Goal: Information Seeking & Learning: Check status

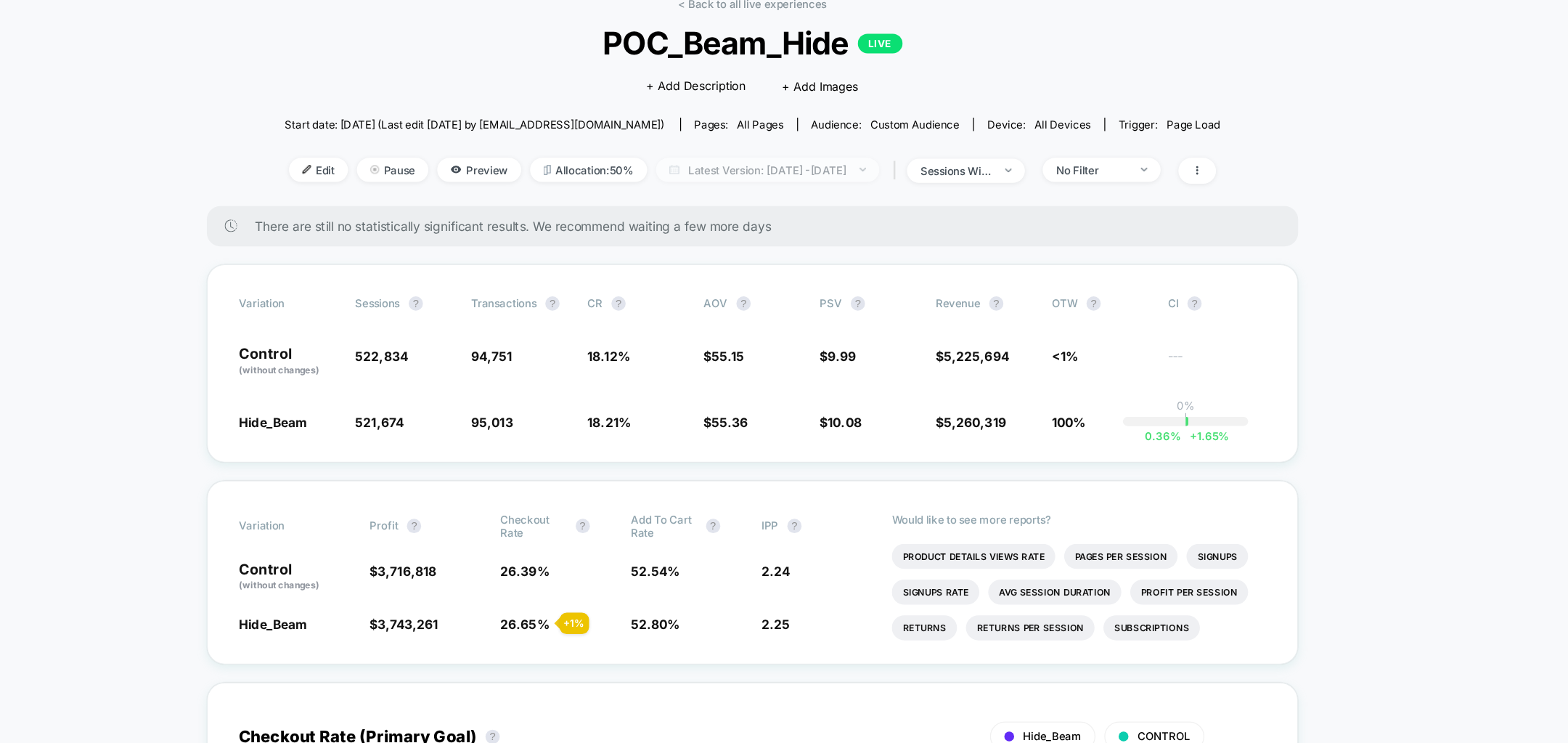
click at [827, 212] on span "Latest Version: Sep 8, 2025 - Sep 9, 2025" at bounding box center [797, 216] width 182 height 20
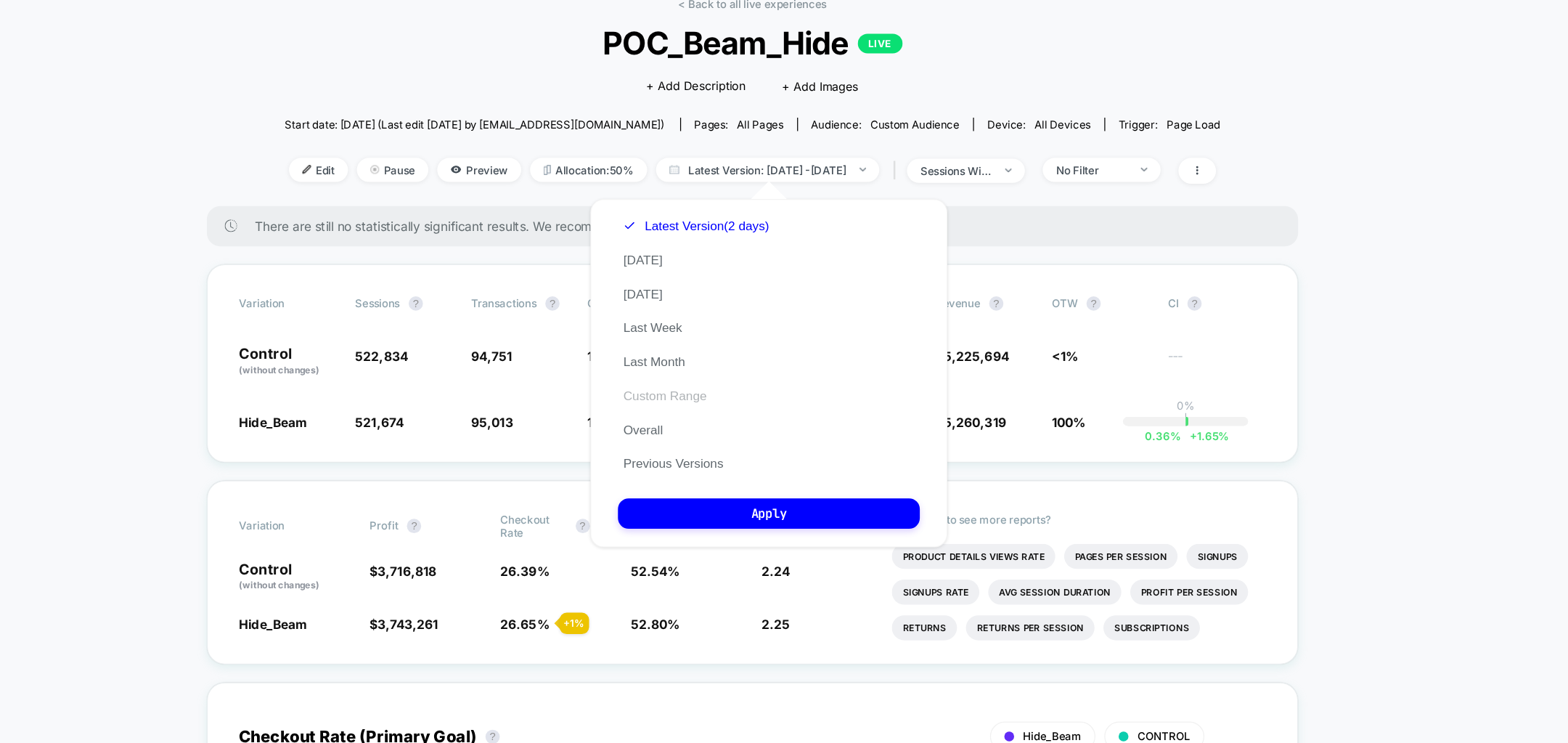
click at [720, 406] on button "Custom Range" at bounding box center [713, 399] width 76 height 13
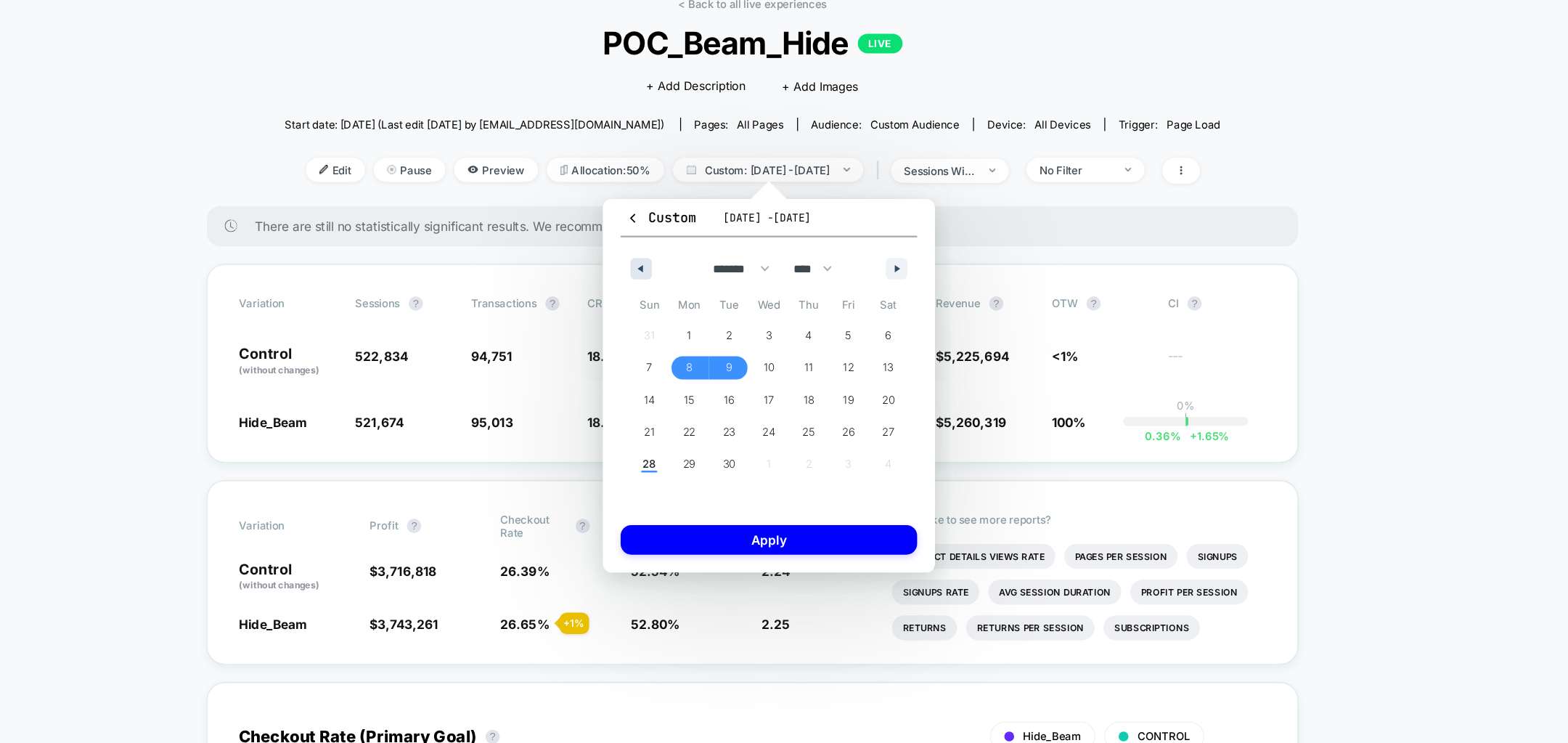
click at [688, 294] on icon "button" at bounding box center [690, 296] width 7 height 6
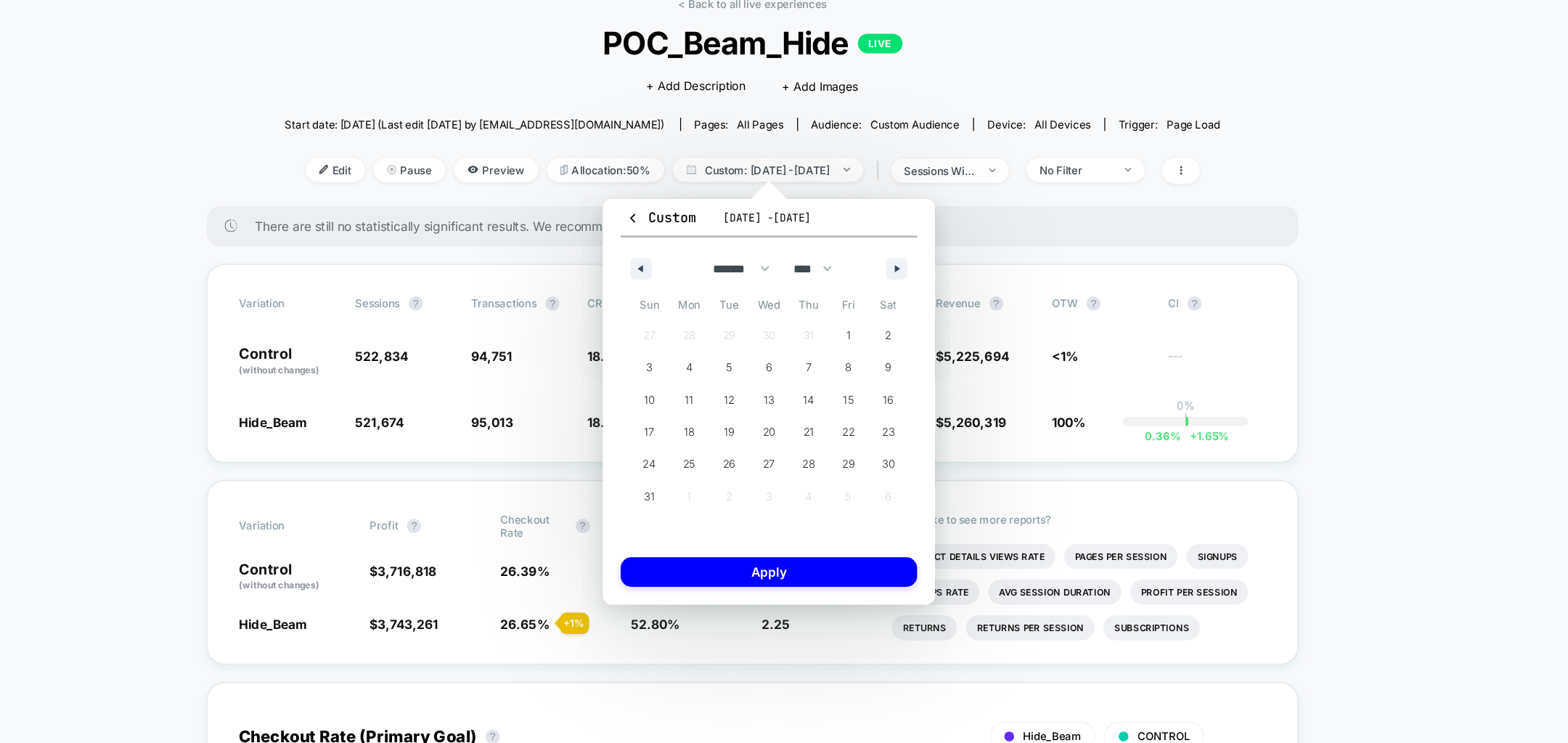
click at [907, 286] on div "******* ******** ***** ***** *** **** **** ****** ********* ******* ******** **…" at bounding box center [797, 292] width 241 height 44
click at [905, 289] on button "button" at bounding box center [901, 296] width 18 height 18
select select "*"
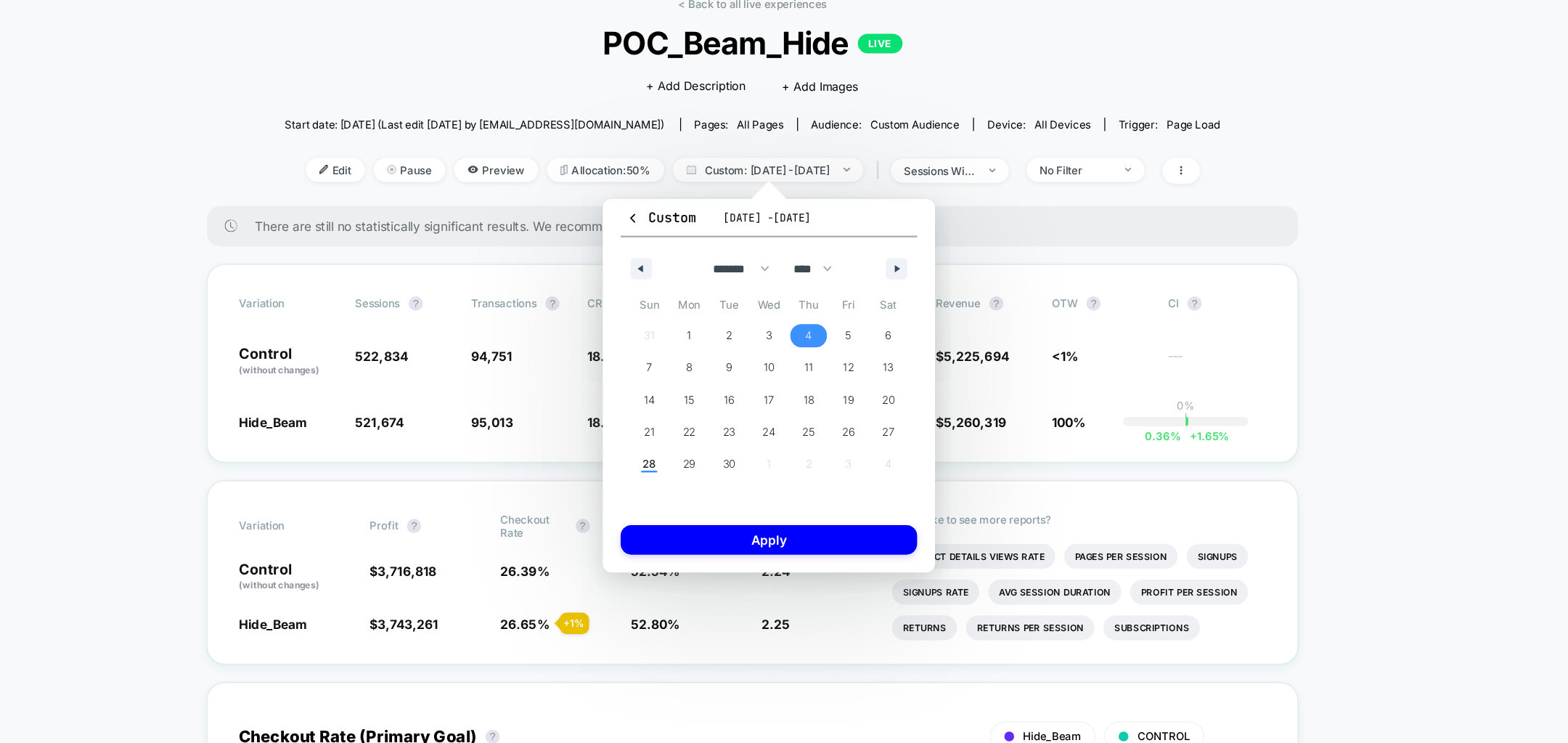
click at [827, 343] on span "4" at bounding box center [830, 350] width 6 height 26
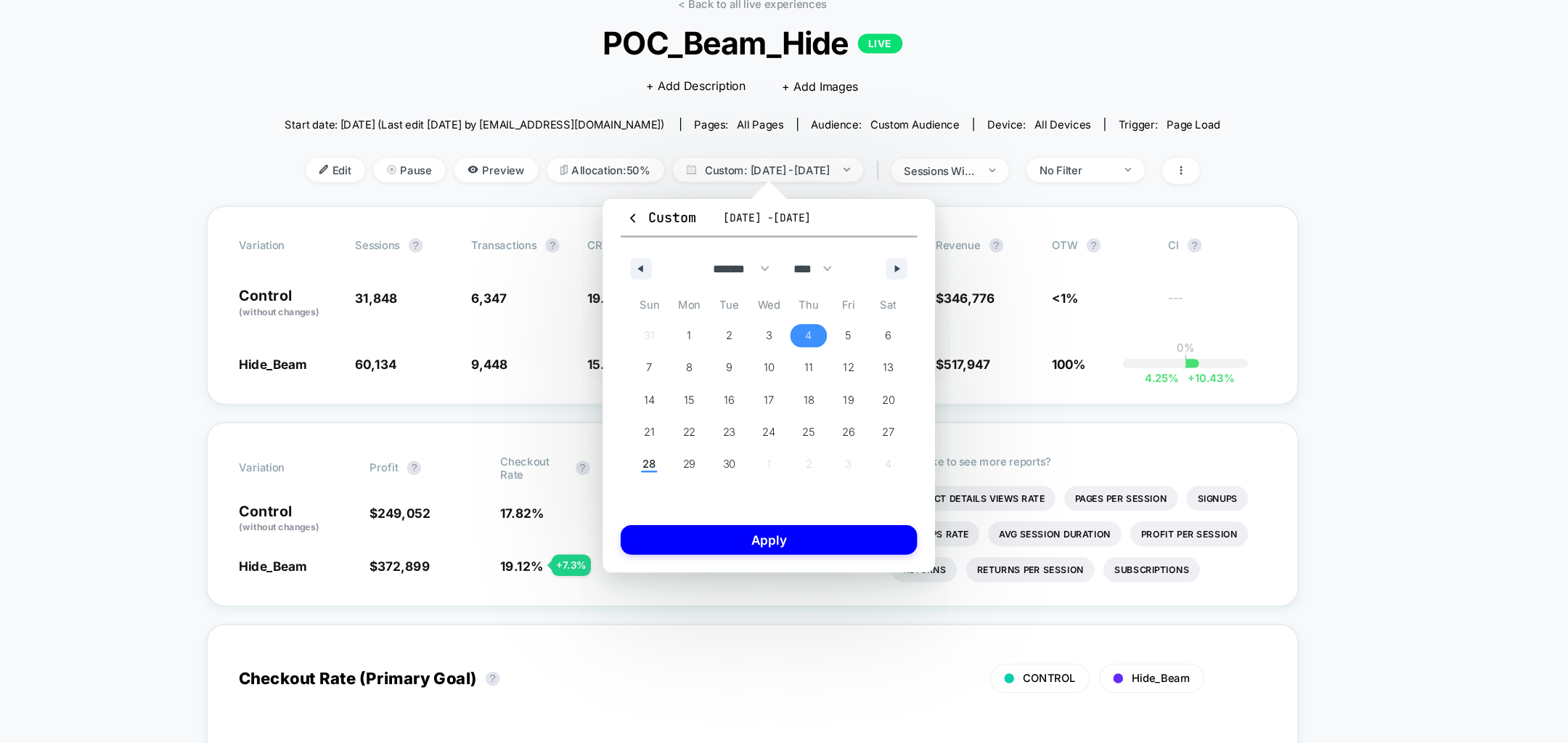
click at [807, 468] on div "Sun Mon Tue Wed Thu Fri Sat 31 1 2 3 4 5 6 7 8 9 10 11 12 13 14 15 16 17 18 19 …" at bounding box center [797, 399] width 241 height 168
click at [800, 430] on span "24" at bounding box center [796, 428] width 11 height 26
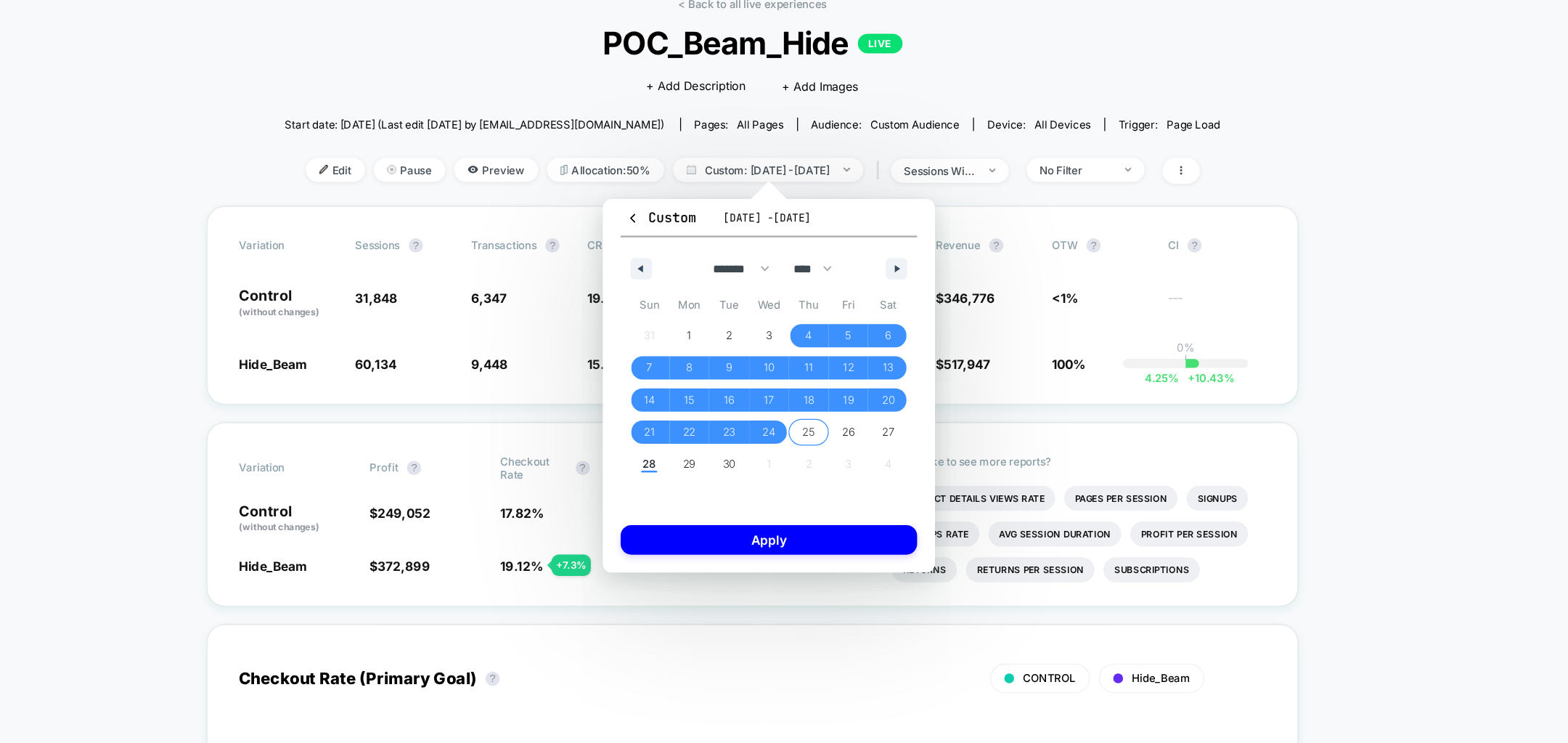
click at [827, 426] on span "25" at bounding box center [829, 428] width 10 height 26
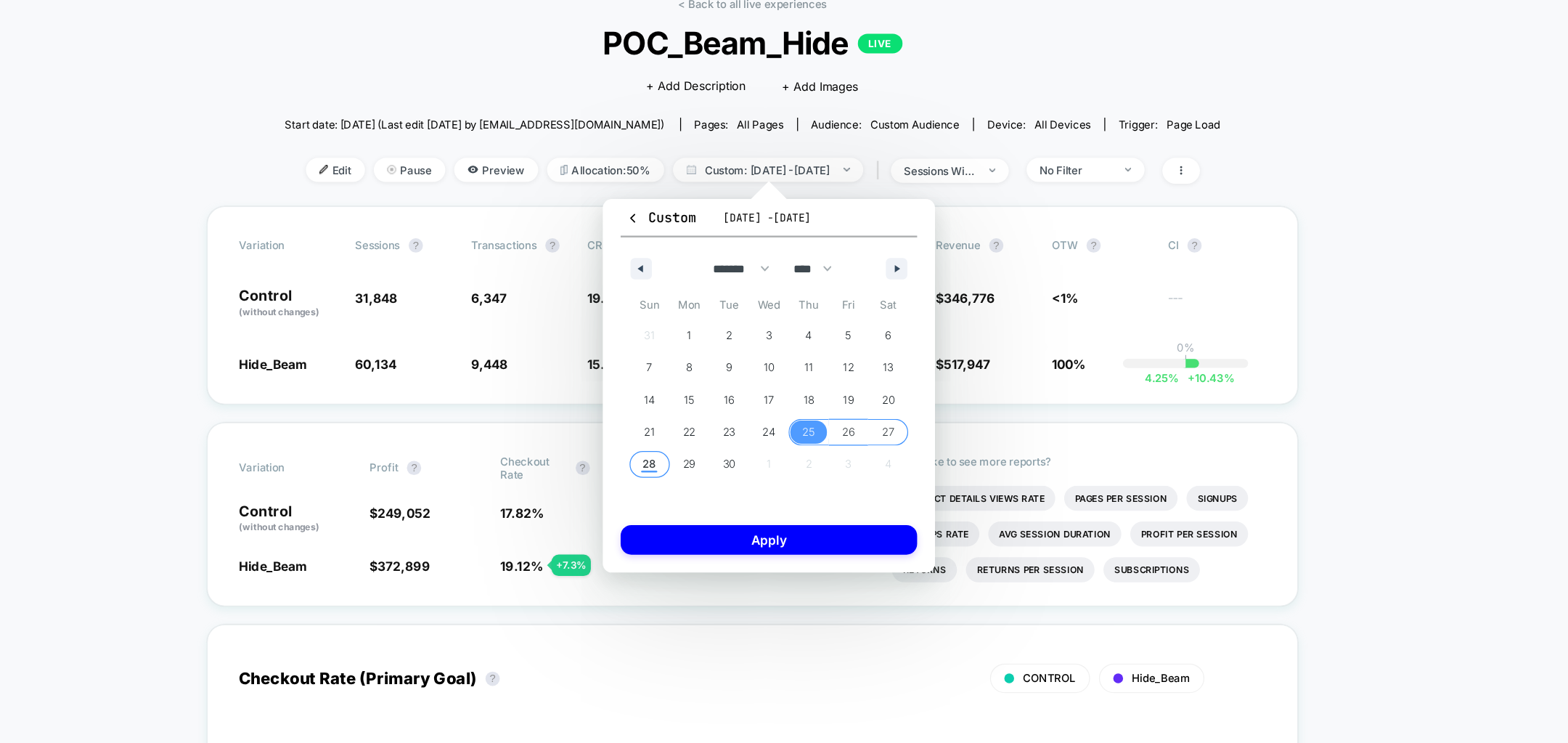
click at [700, 456] on span "28" at bounding box center [700, 455] width 11 height 26
click at [742, 532] on div "Custom Sep 8, 2025 - Sep 9, 2025 ******* ******** ***** ***** *** **** **** ***…" at bounding box center [797, 391] width 270 height 303
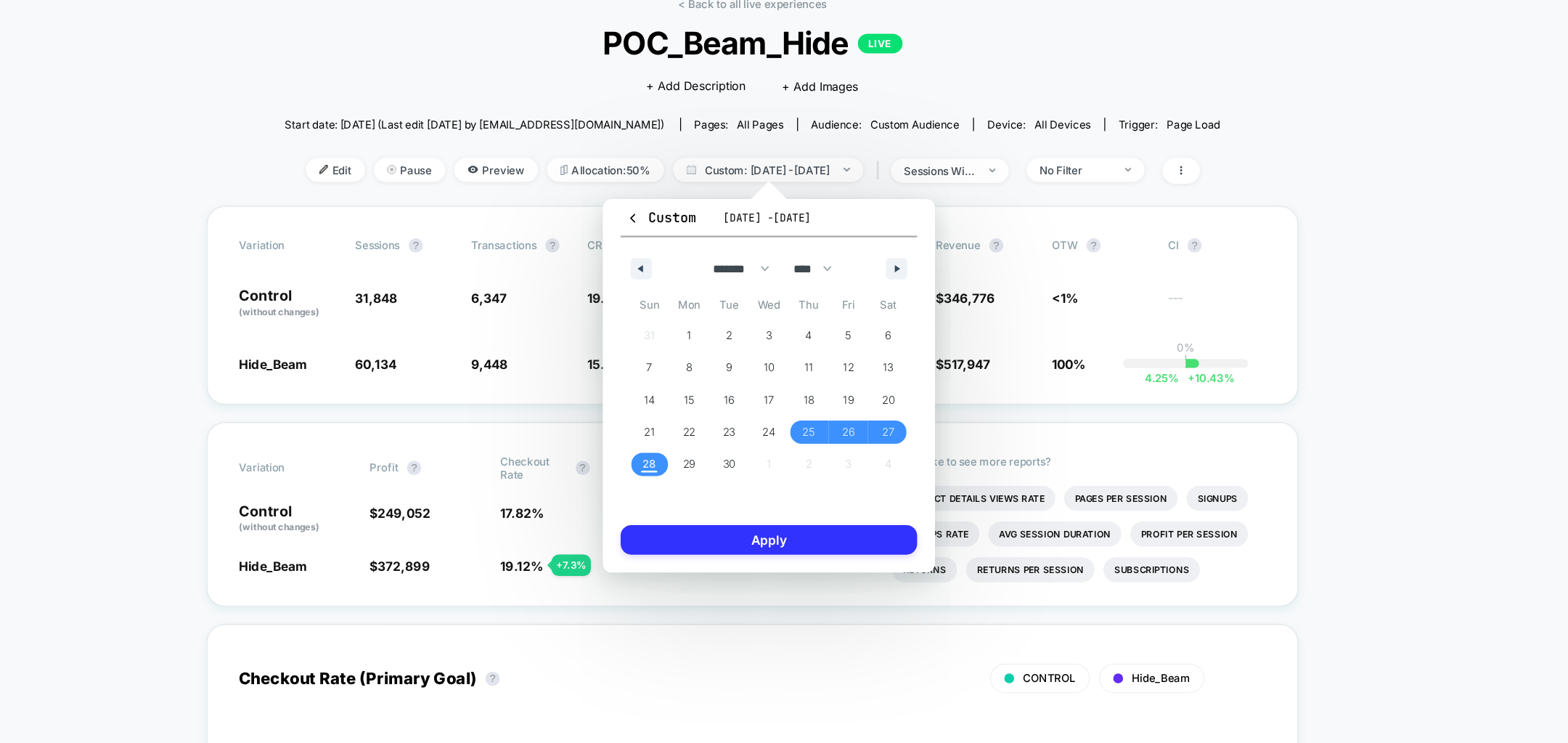
click at [749, 511] on button "Apply" at bounding box center [797, 516] width 241 height 24
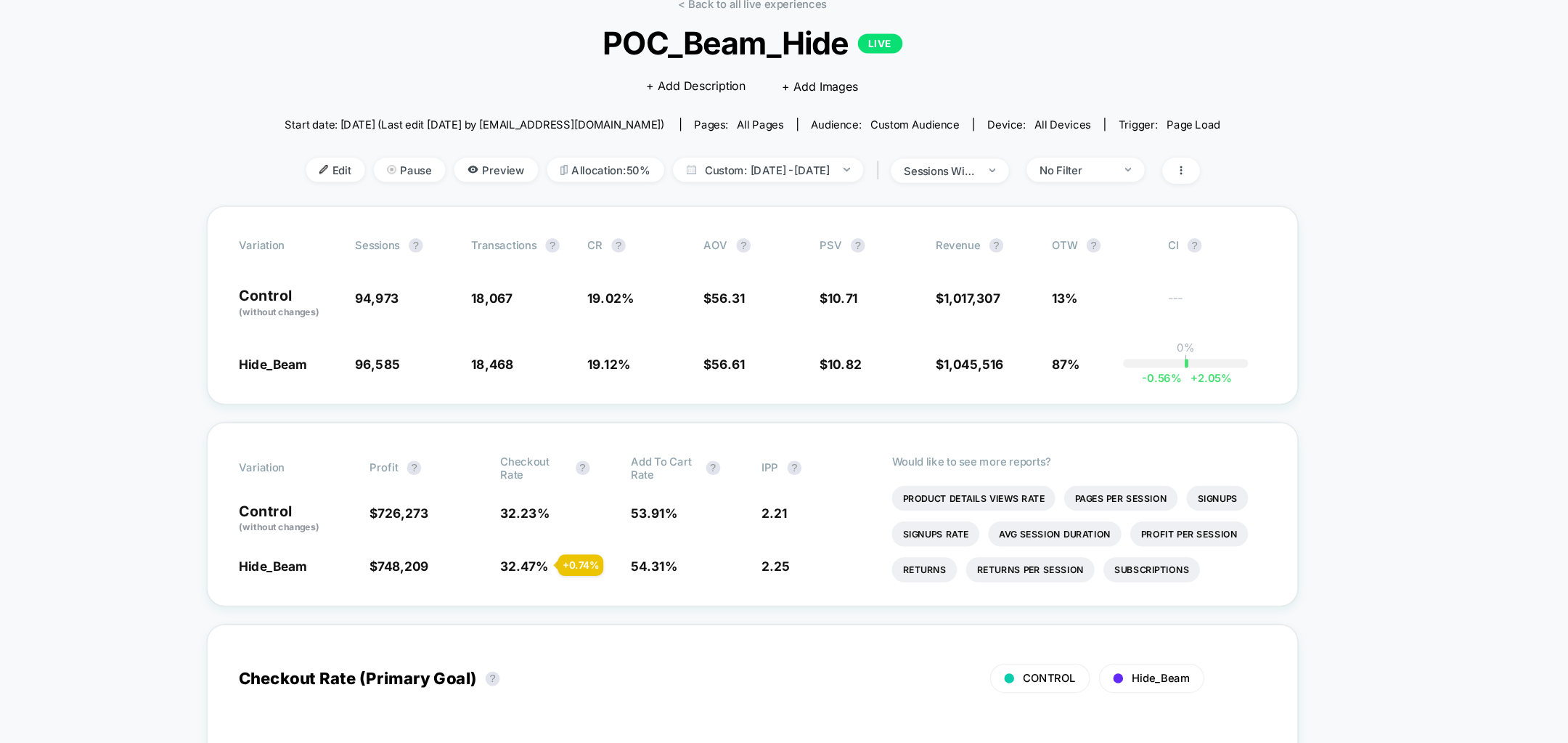
click at [1087, 201] on div "< Back to all live experiences POC_Beam_Hide LIVE Click to edit experience deta…" at bounding box center [784, 160] width 761 height 170
click at [1087, 227] on div "< Back to all live experiences POC_Beam_Hide LIVE Click to edit experience deta…" at bounding box center [784, 160] width 761 height 170
click at [1075, 221] on div "No Filter" at bounding box center [1046, 215] width 58 height 11
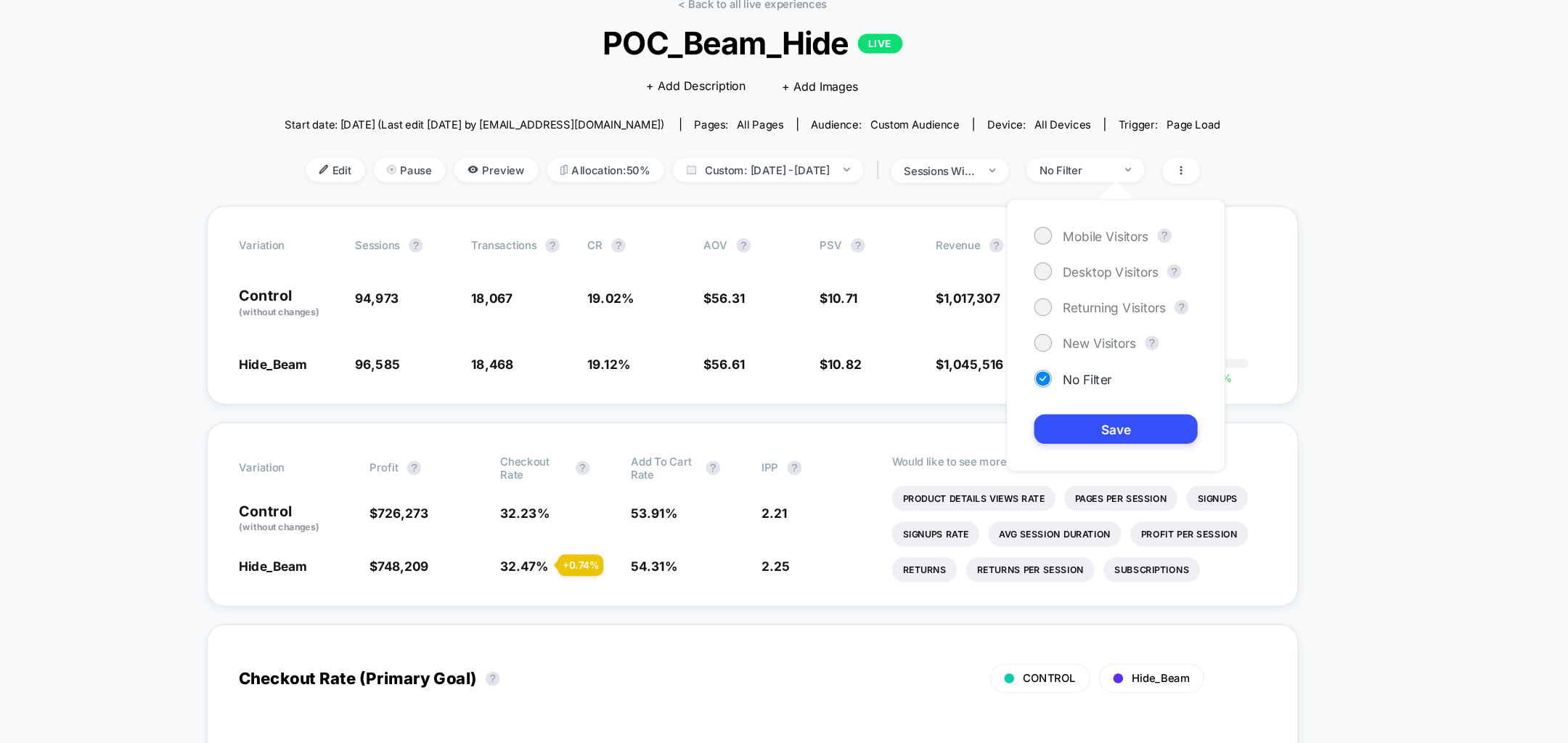
click at [1066, 289] on div "Mobile Visitors ? Desktop Visitors ? Returning Visitors ? New Visitors ? No Fil…" at bounding box center [1079, 350] width 178 height 221
click at [1066, 297] on span "Desktop Visitors" at bounding box center [1074, 298] width 77 height 13
click at [1057, 428] on button "Save" at bounding box center [1079, 426] width 133 height 24
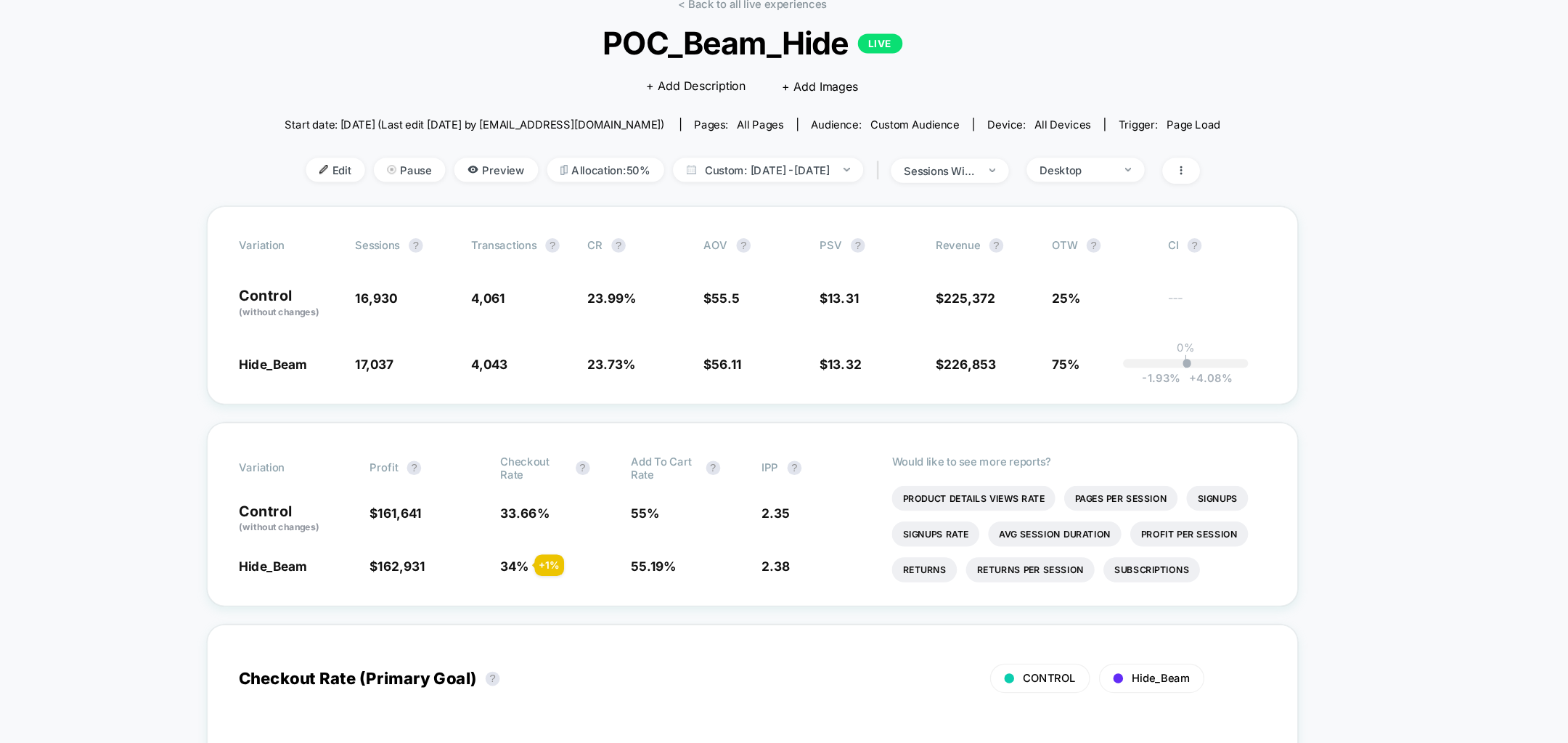
click at [1082, 227] on div "< Back to all live experiences POC_Beam_Hide LIVE Click to edit experience deta…" at bounding box center [784, 160] width 761 height 170
click at [1067, 210] on div "Desktop" at bounding box center [1046, 215] width 58 height 11
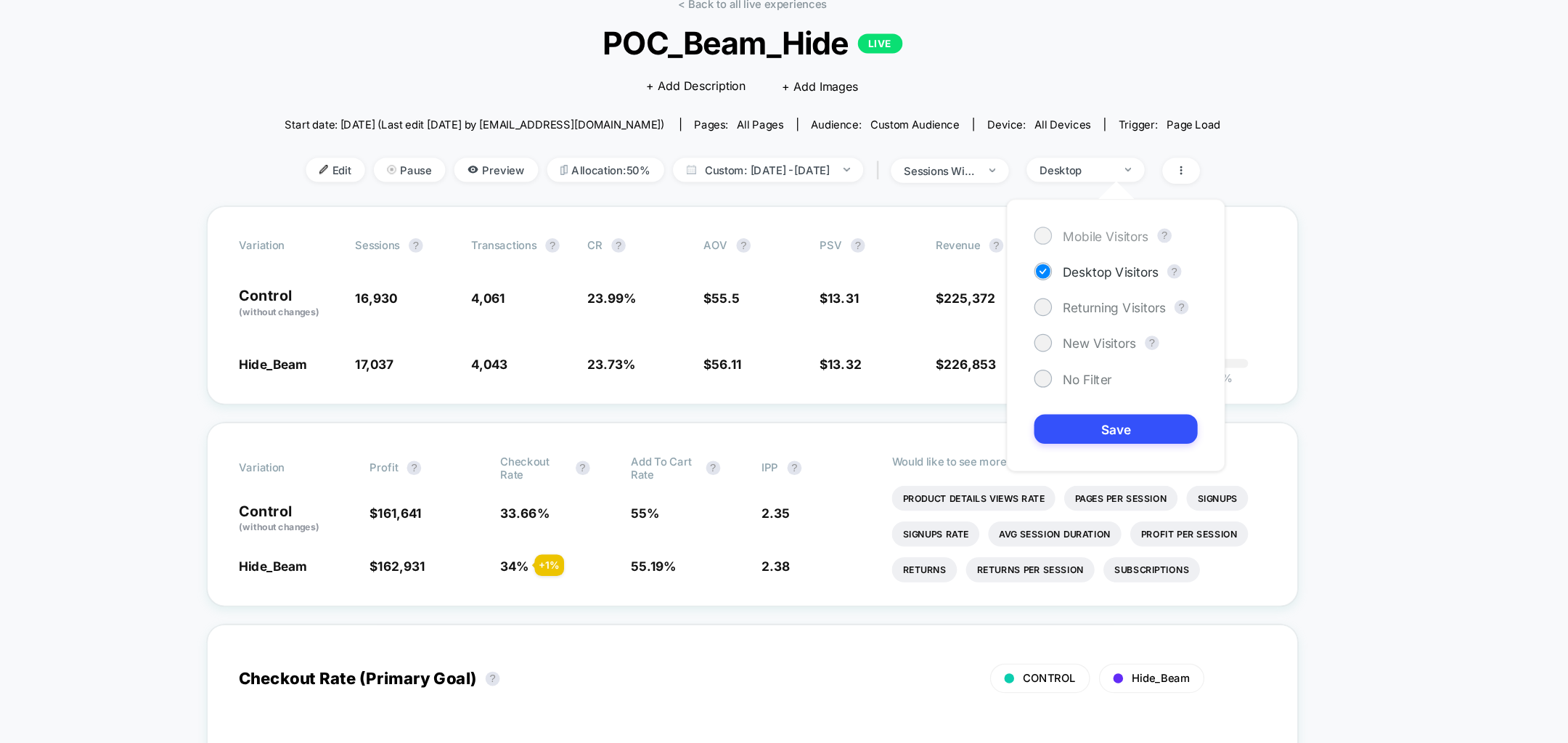
click at [1040, 270] on span "Mobile Visitors" at bounding box center [1070, 270] width 69 height 13
click at [1039, 420] on button "Save" at bounding box center [1079, 426] width 133 height 24
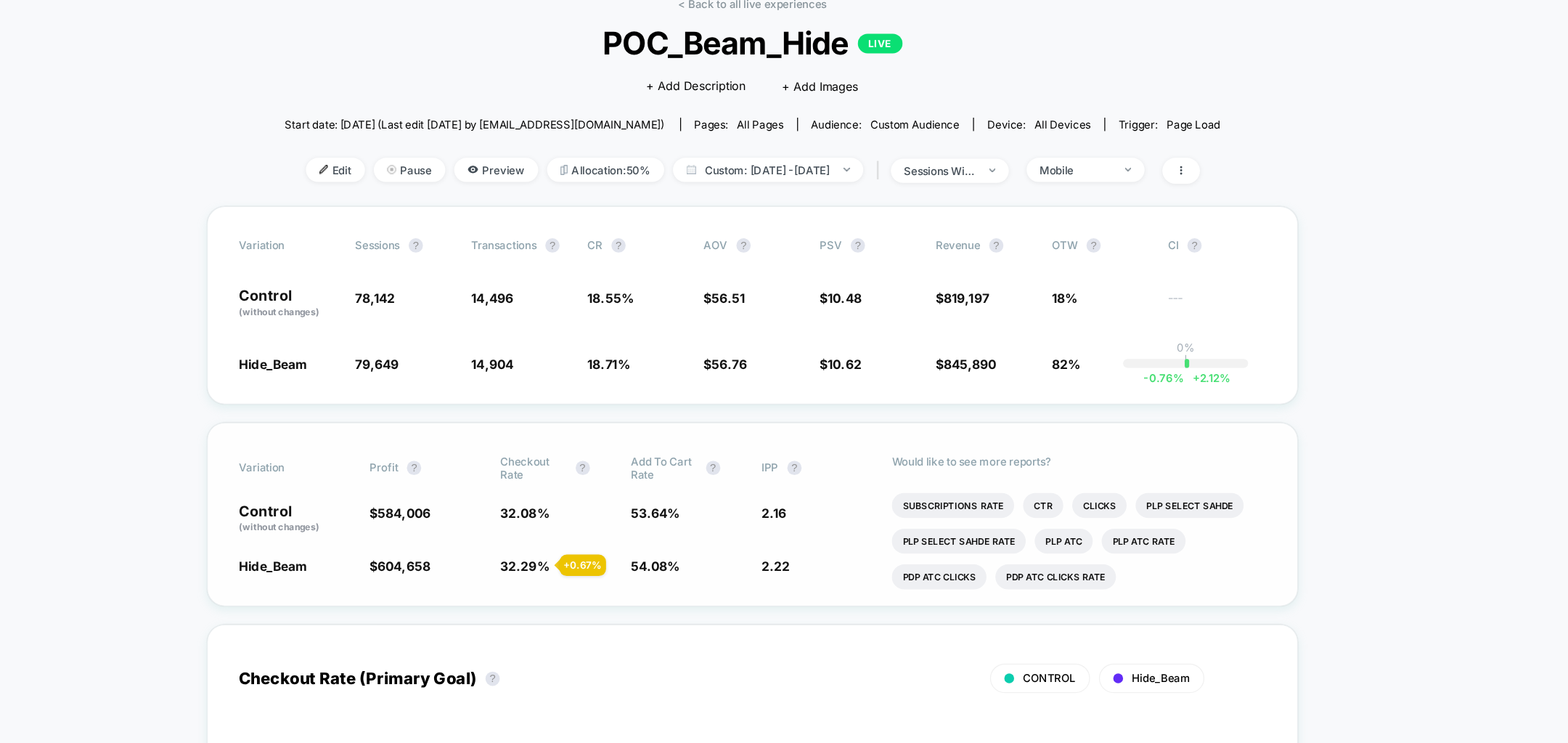
scroll to position [93, 0]
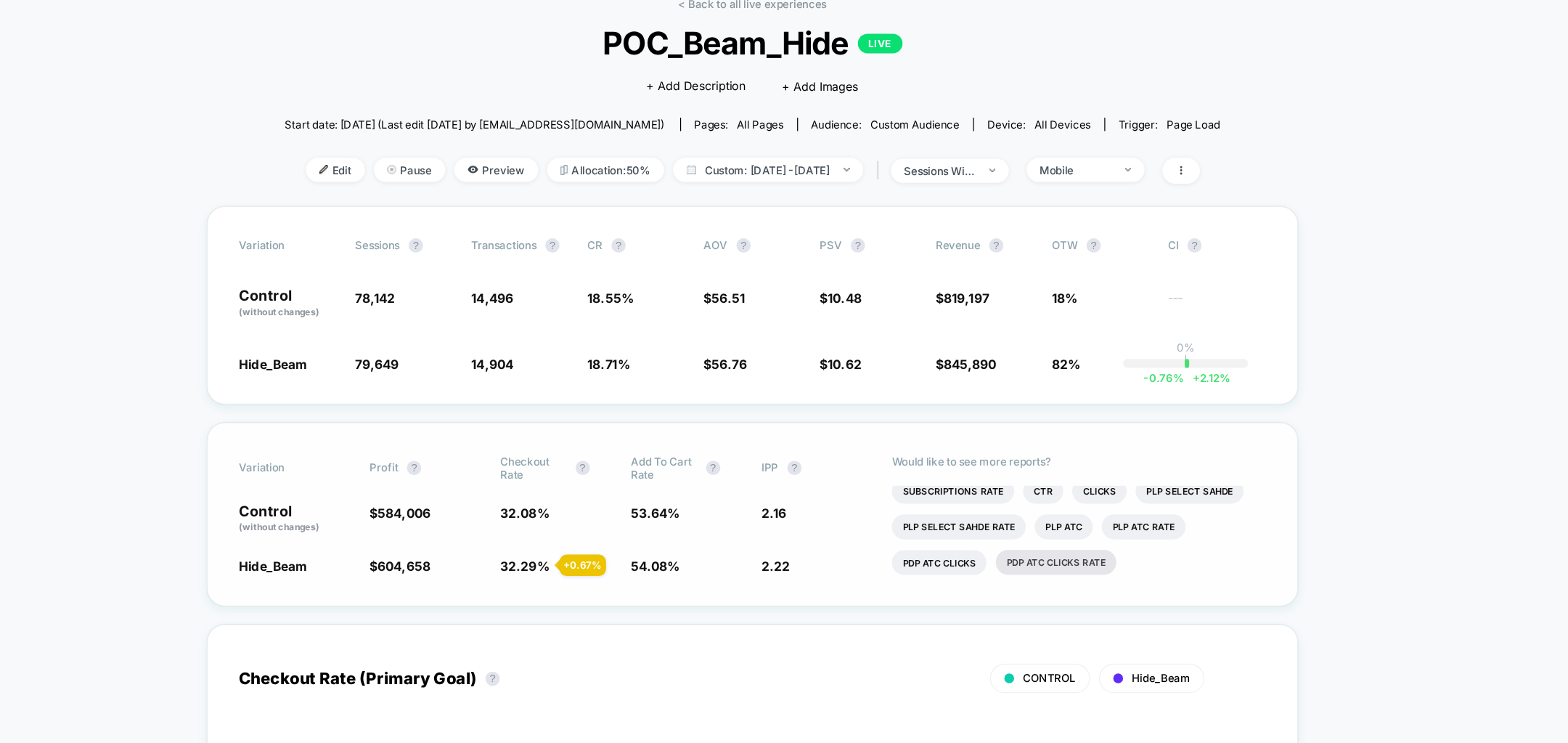
click at [1066, 529] on li "Pdp Atc Clicks Rate" at bounding box center [1030, 535] width 98 height 21
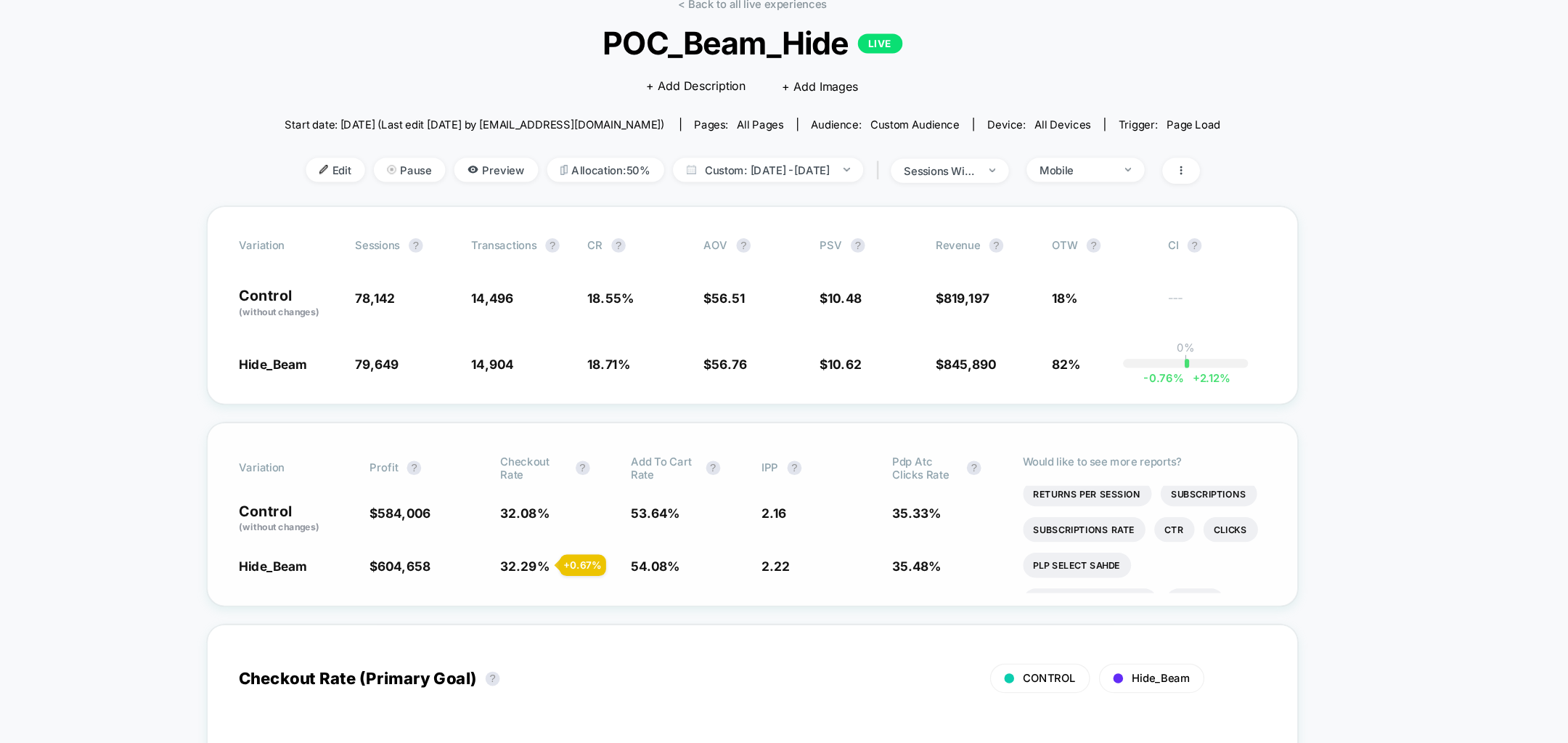
scroll to position [115, 0]
click at [1166, 512] on li "Clicks" at bounding box center [1172, 512] width 44 height 21
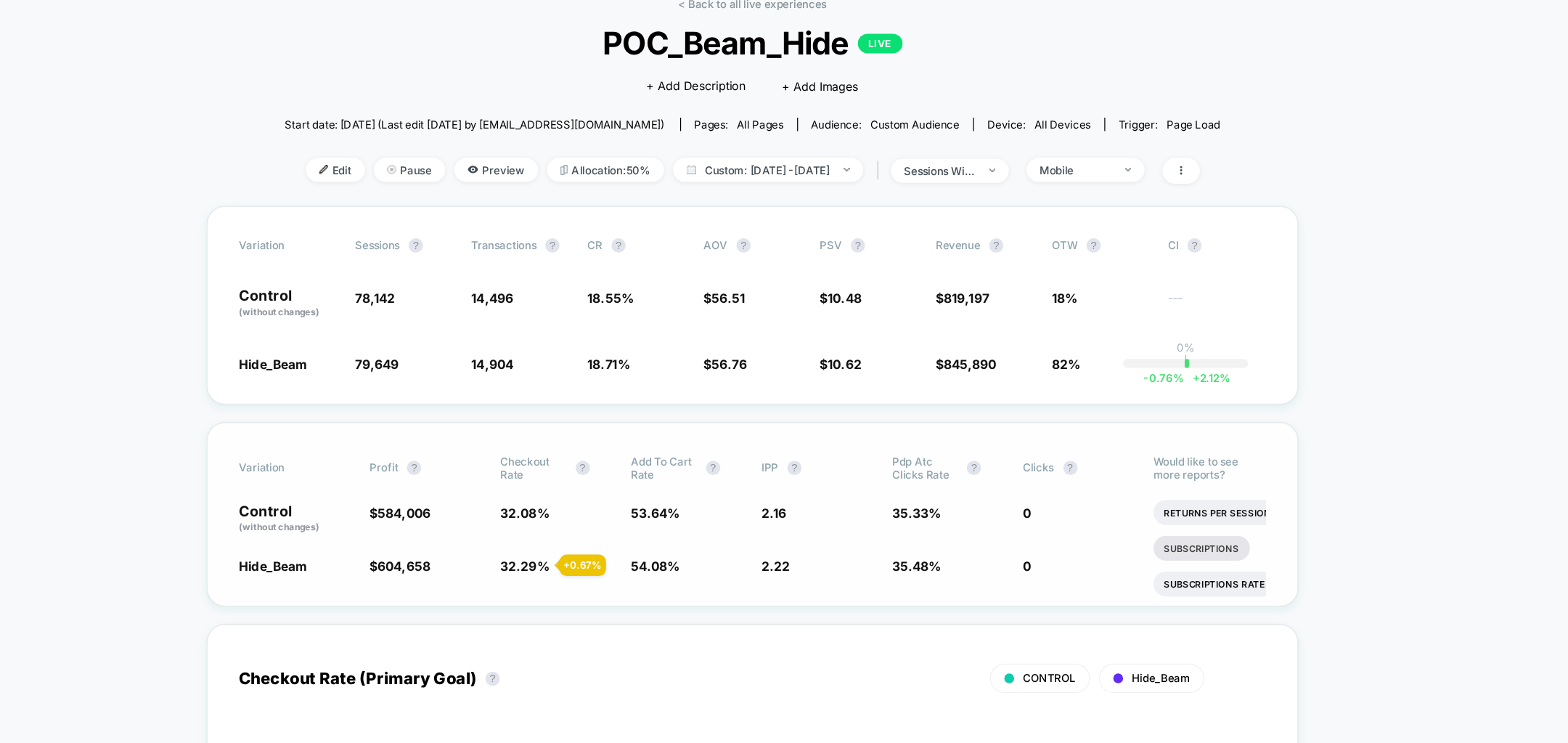
scroll to position [202, 39]
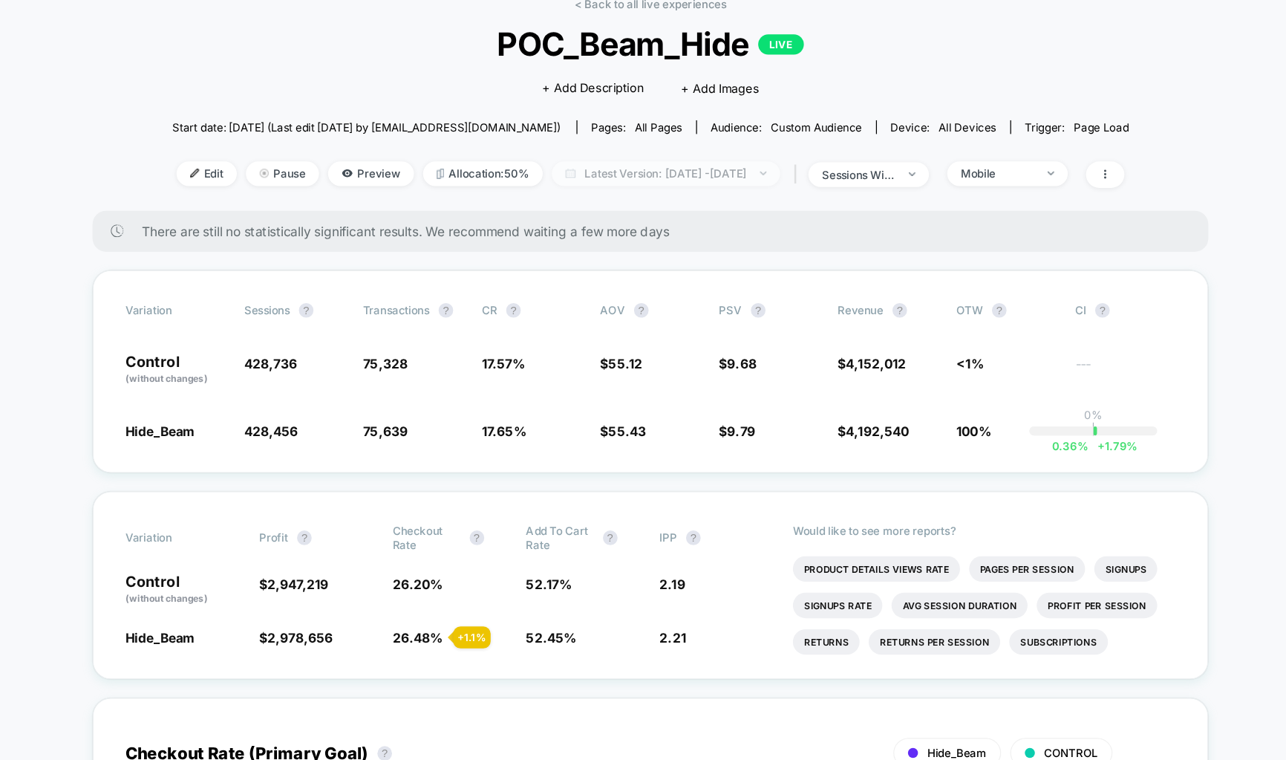
click at [706, 224] on span "Latest Version: [DATE] - [DATE]" at bounding box center [656, 221] width 186 height 20
select select "*"
select select "****"
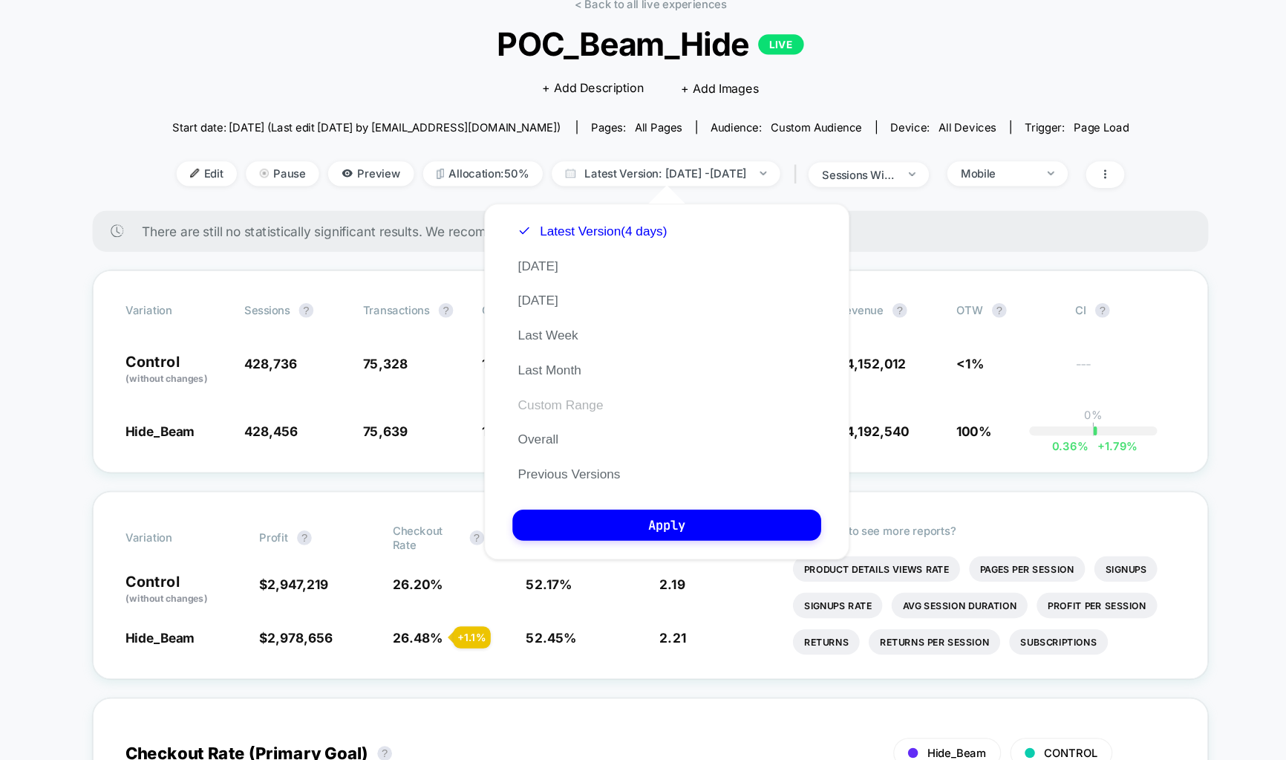
click at [576, 407] on button "Custom Range" at bounding box center [570, 408] width 78 height 13
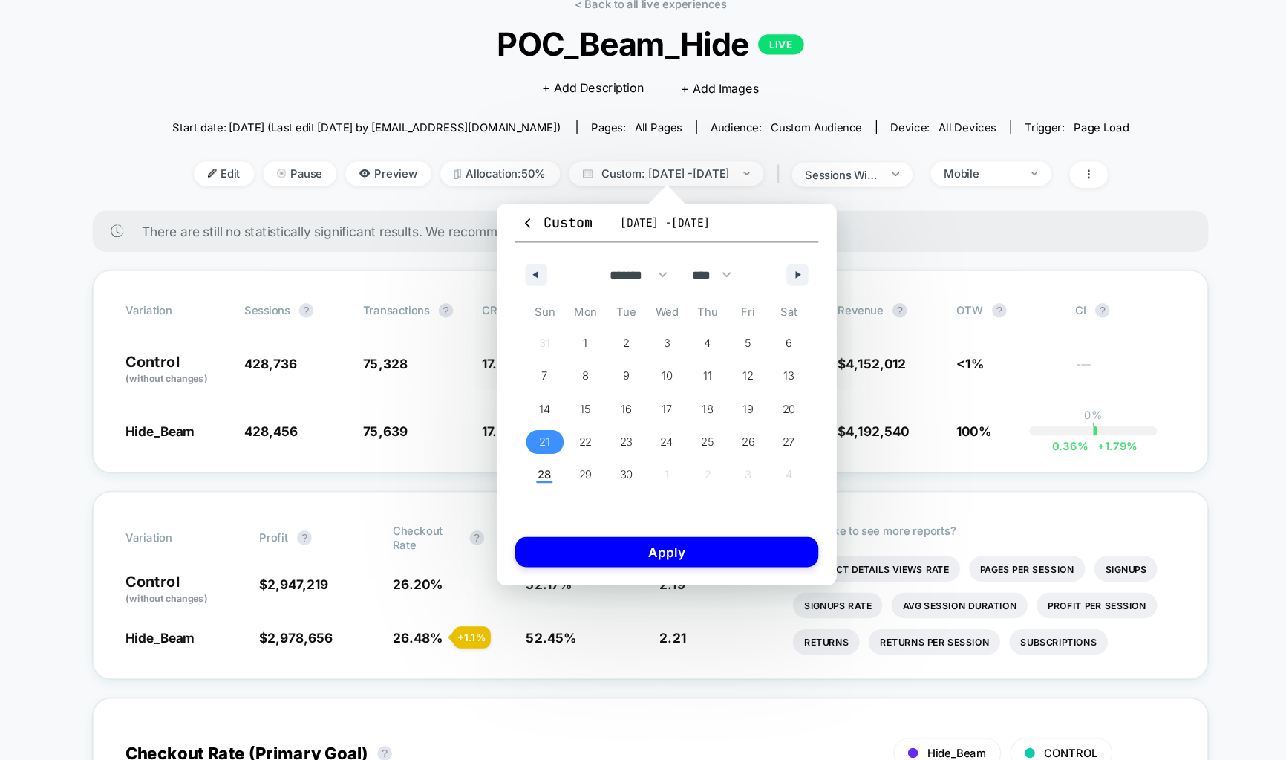
click at [558, 437] on span "21" at bounding box center [556, 438] width 9 height 27
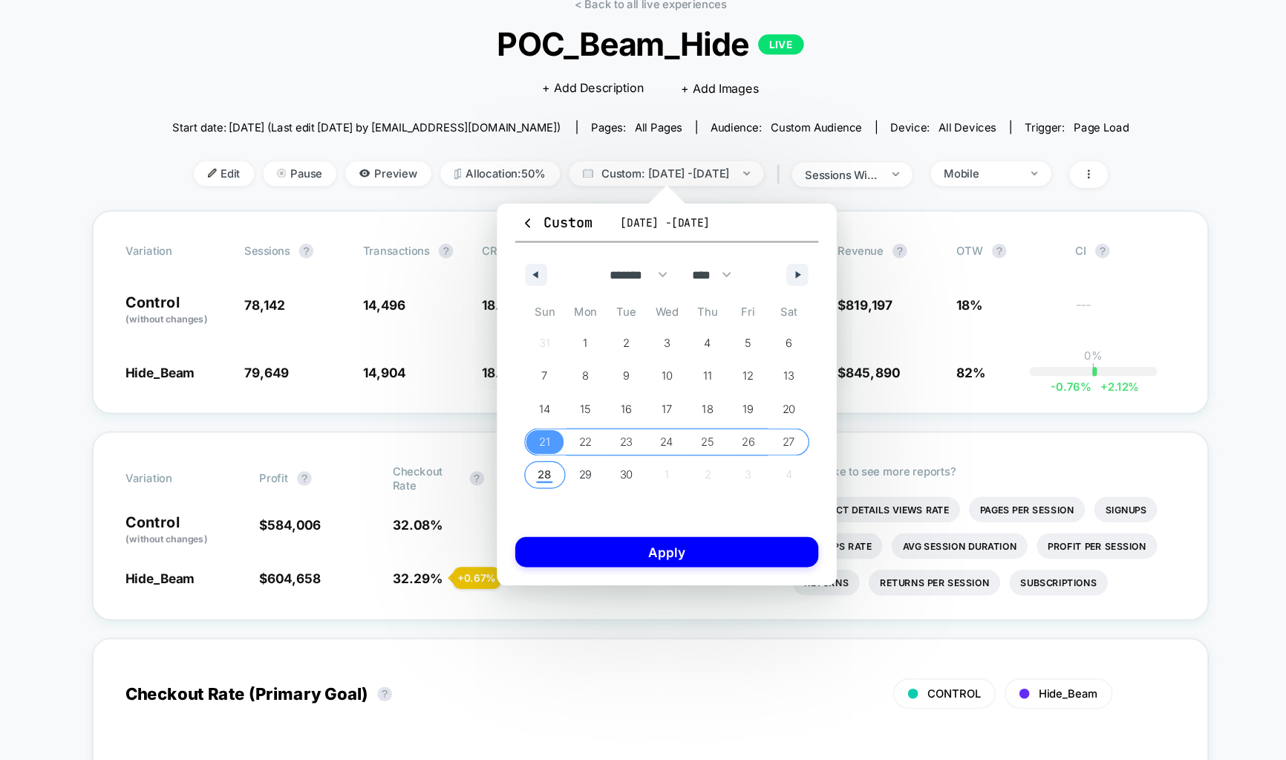
click at [555, 463] on span "28" at bounding box center [557, 465] width 11 height 27
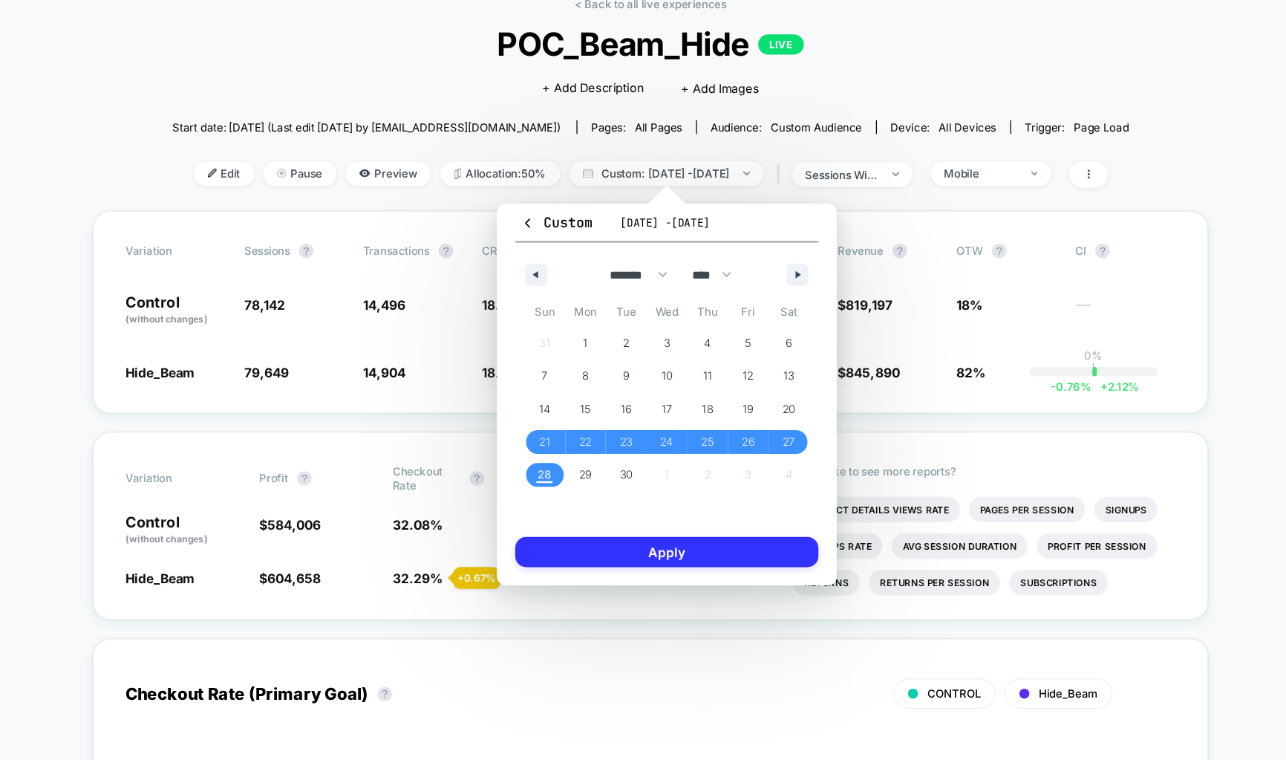
click at [564, 521] on button "Apply" at bounding box center [656, 528] width 247 height 25
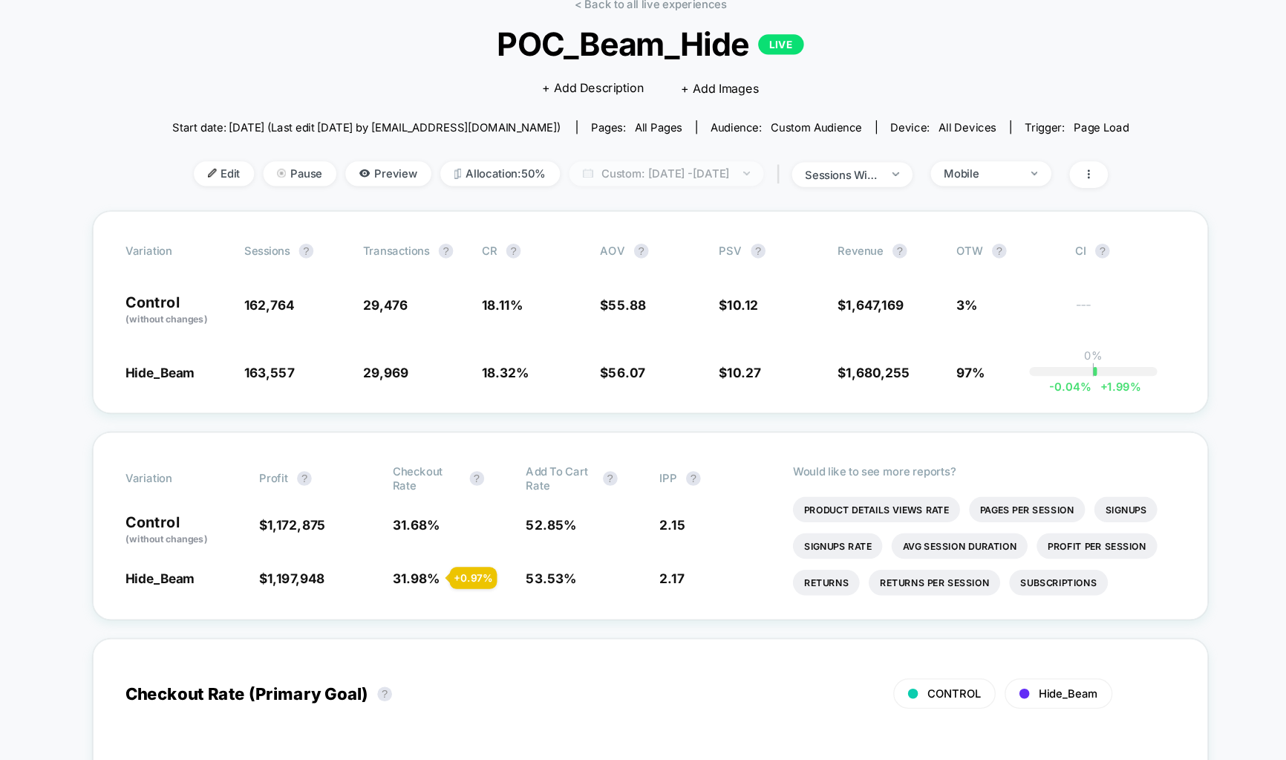
click at [702, 225] on span "Custom: [DATE] - [DATE]" at bounding box center [656, 221] width 158 height 20
select select "*"
select select "****"
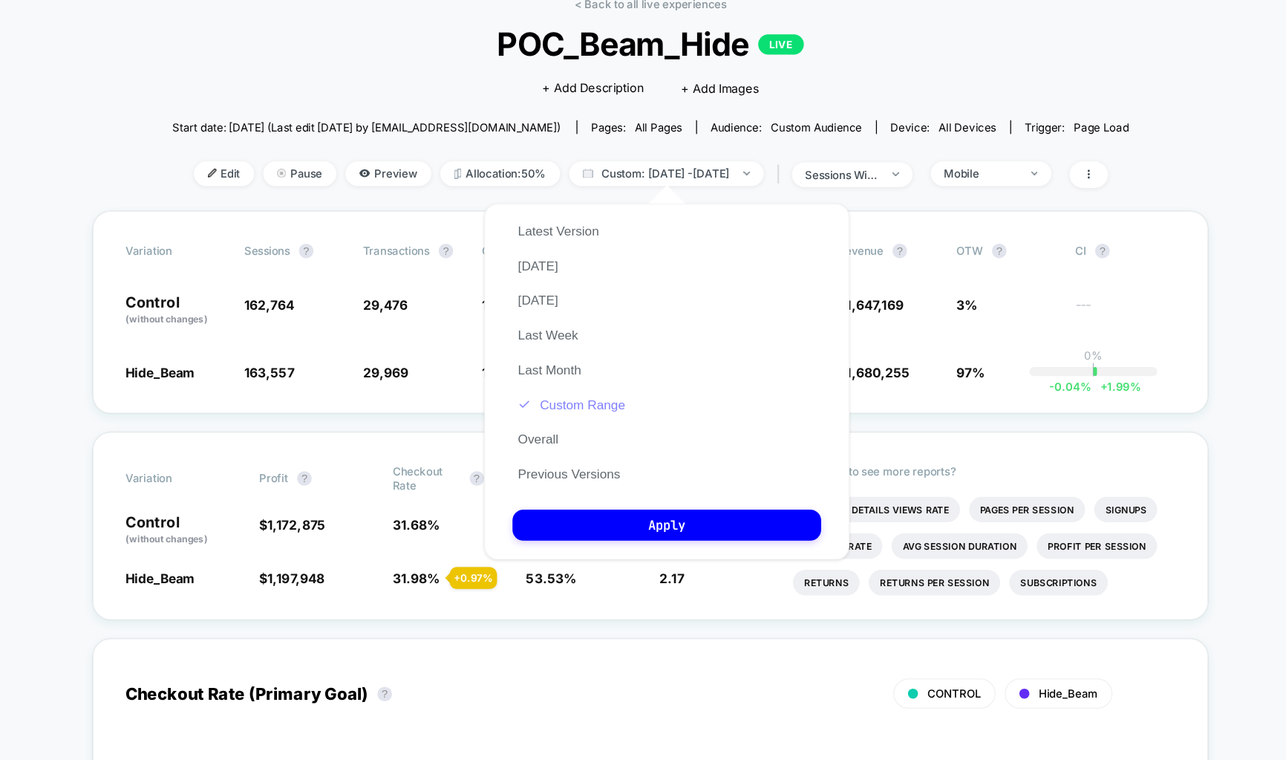
click at [588, 407] on button "Custom Range" at bounding box center [579, 408] width 96 height 13
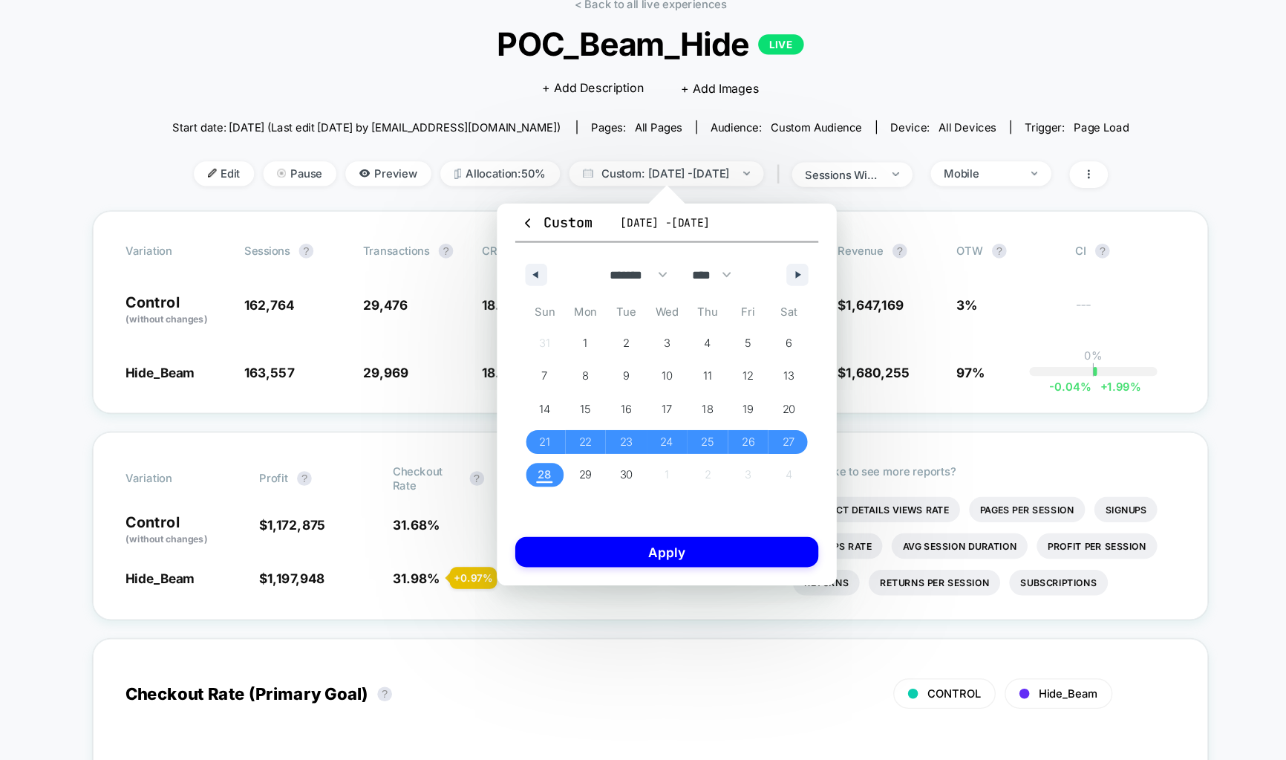
click at [553, 290] on div "******* ******** ***** ***** *** **** **** ****** ********* ******* ******** **…" at bounding box center [656, 299] width 247 height 45
click at [544, 262] on icon "button" at bounding box center [543, 260] width 4 height 7
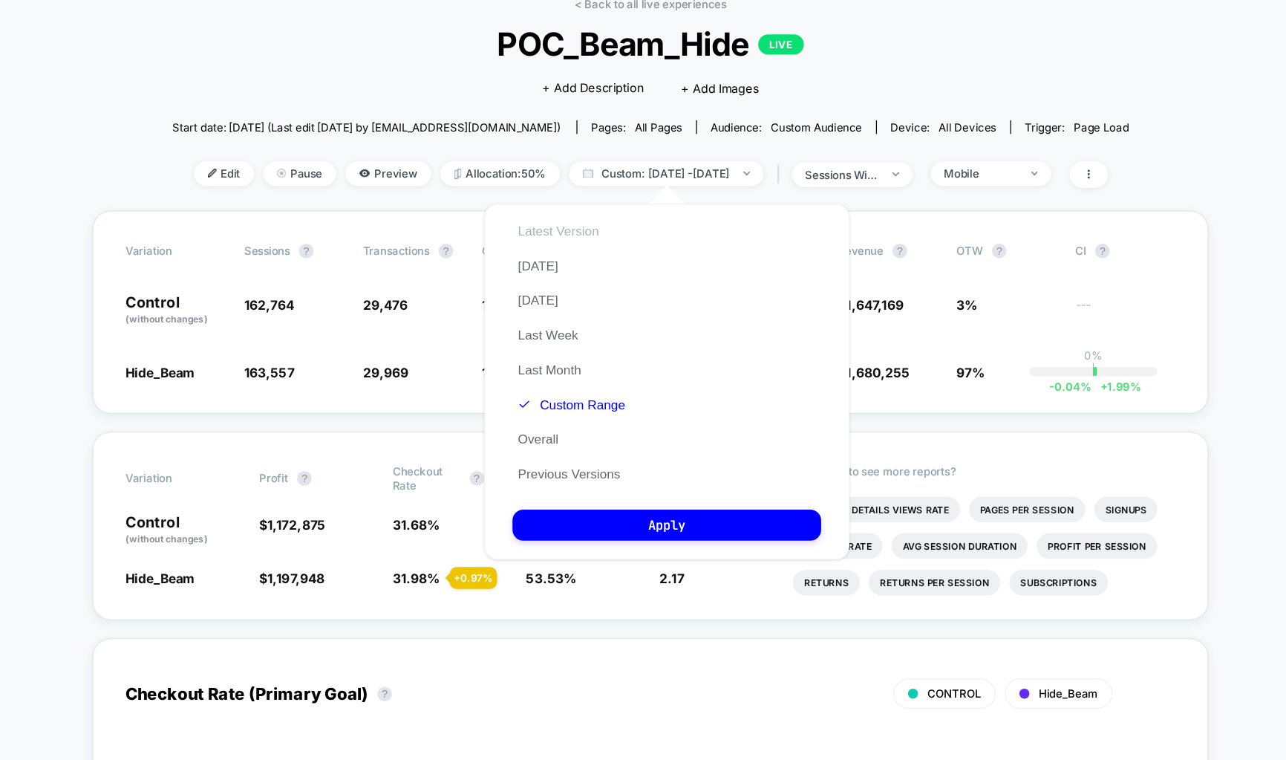
click at [561, 270] on button "Latest Version" at bounding box center [568, 267] width 75 height 13
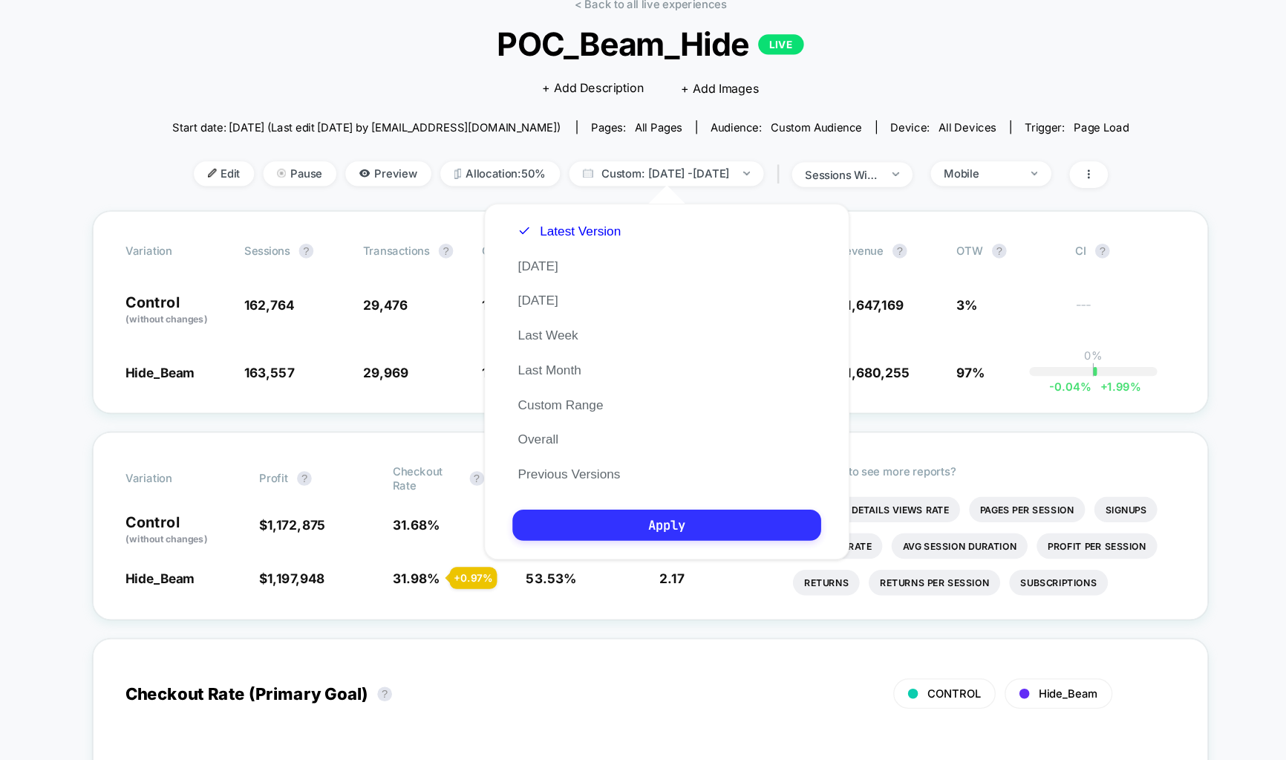
click at [584, 511] on button "Apply" at bounding box center [656, 506] width 251 height 25
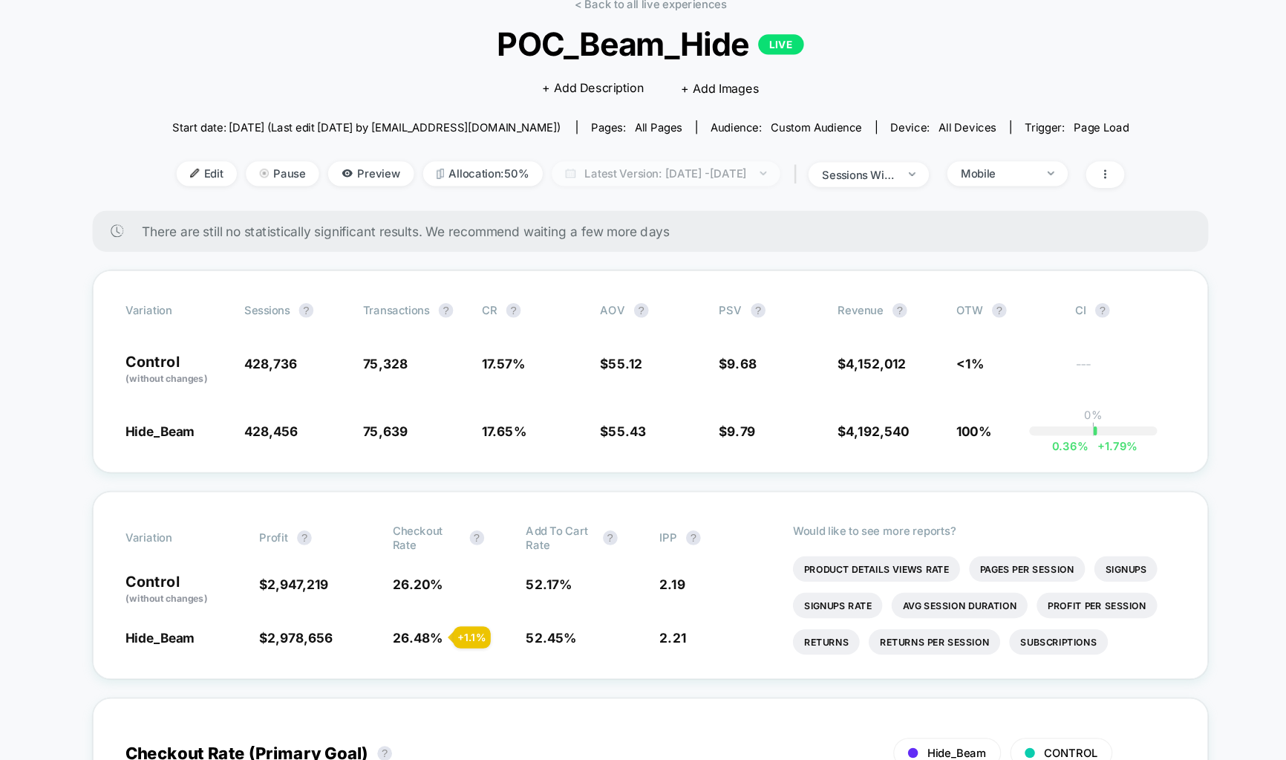
click at [686, 221] on span "Latest Version: [DATE] - [DATE]" at bounding box center [656, 221] width 186 height 20
select select "*"
select select "****"
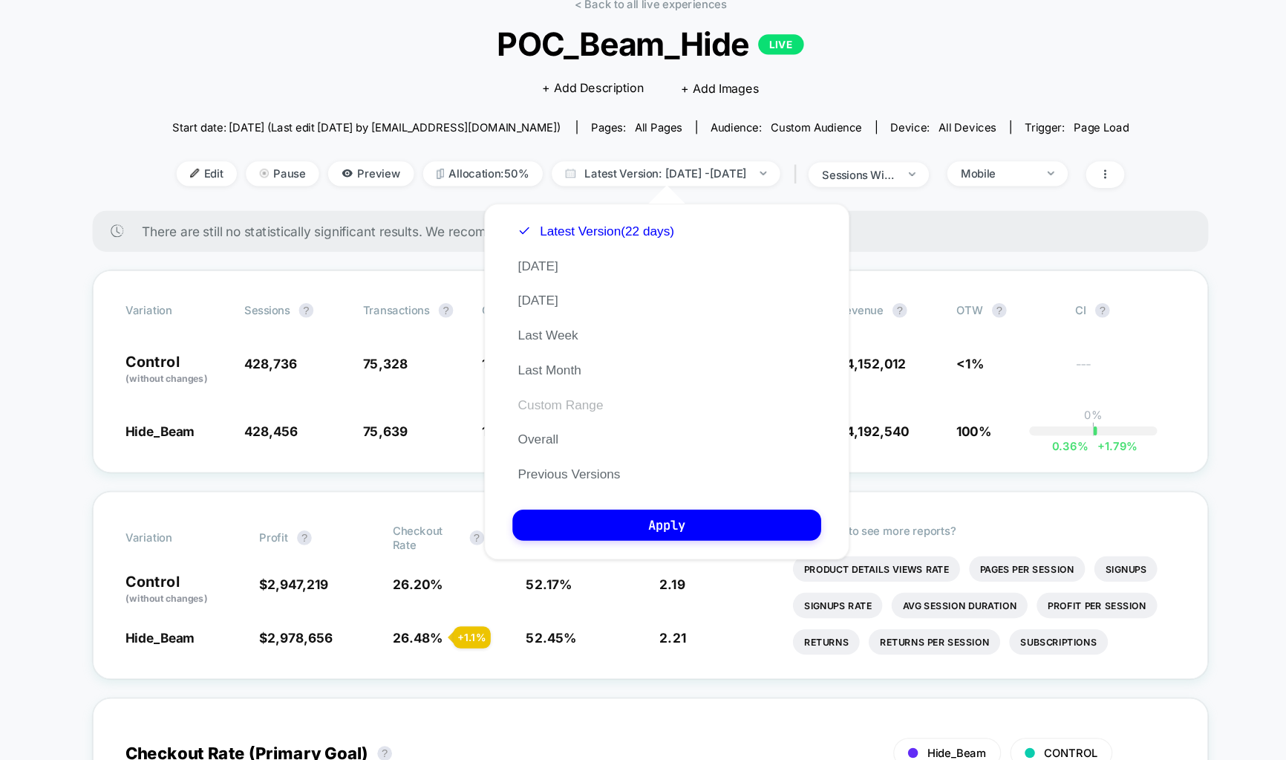
click at [555, 405] on button "Custom Range" at bounding box center [570, 408] width 78 height 13
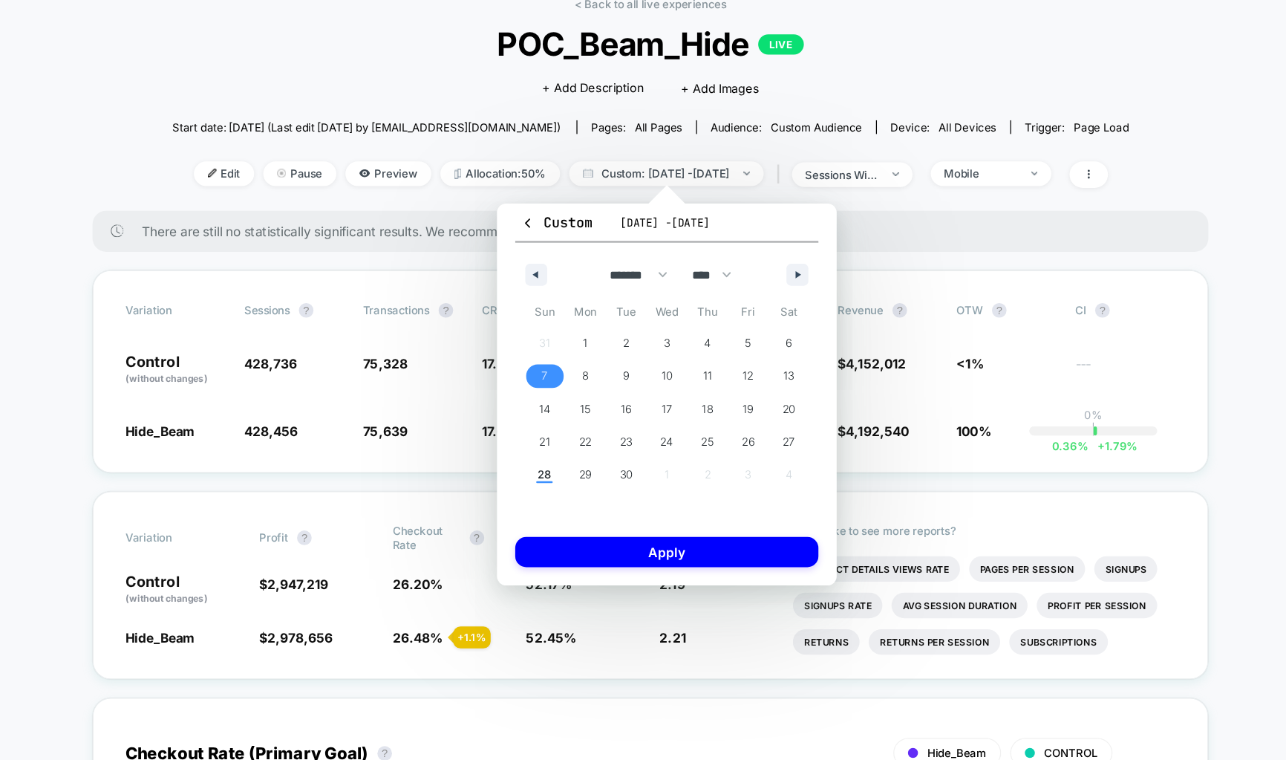
click at [557, 384] on span "7" at bounding box center [557, 385] width 5 height 27
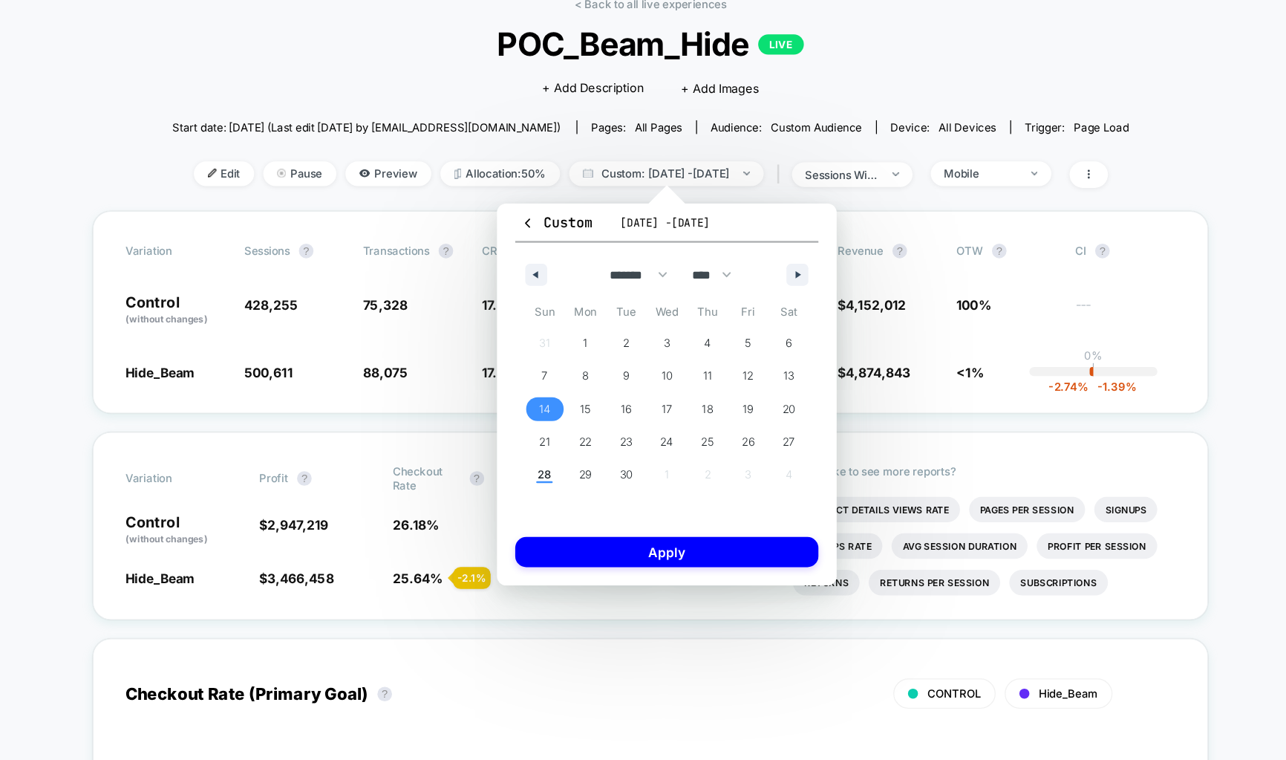
click at [558, 405] on span "14" at bounding box center [557, 412] width 10 height 27
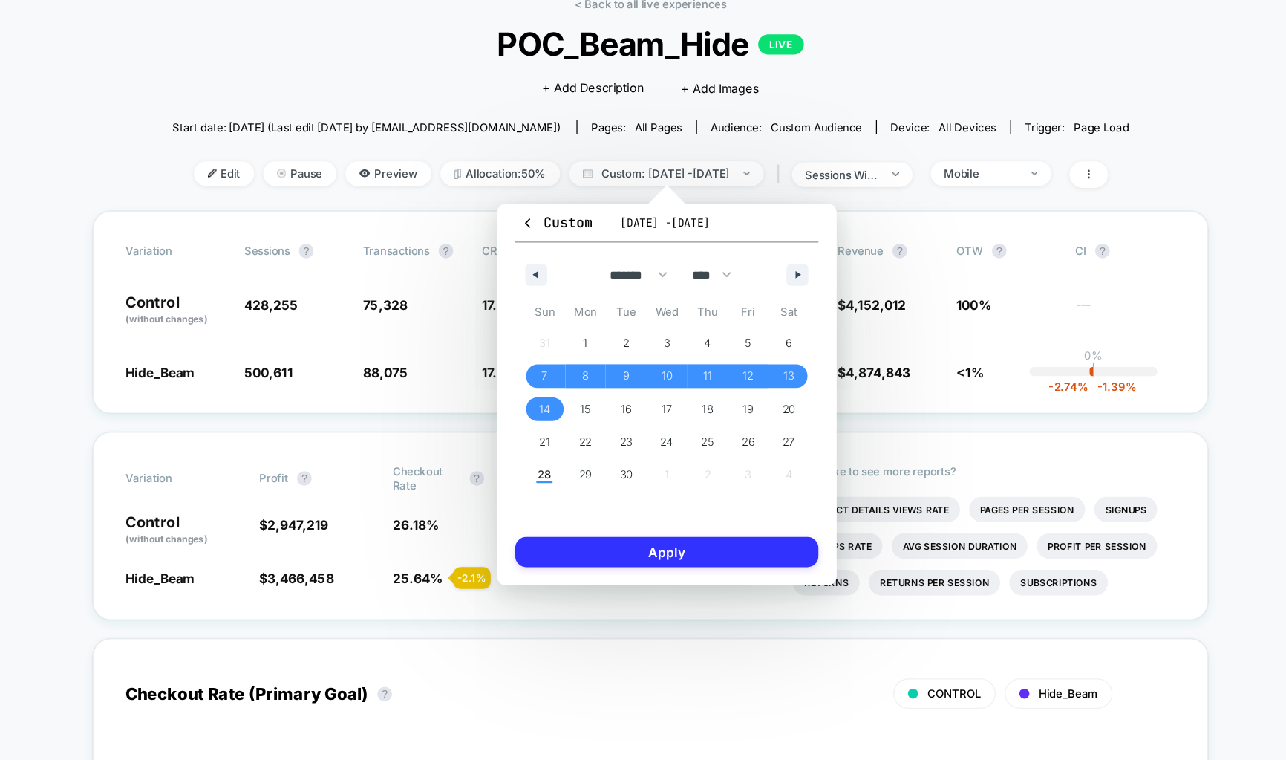
click at [574, 517] on button "Apply" at bounding box center [656, 528] width 247 height 25
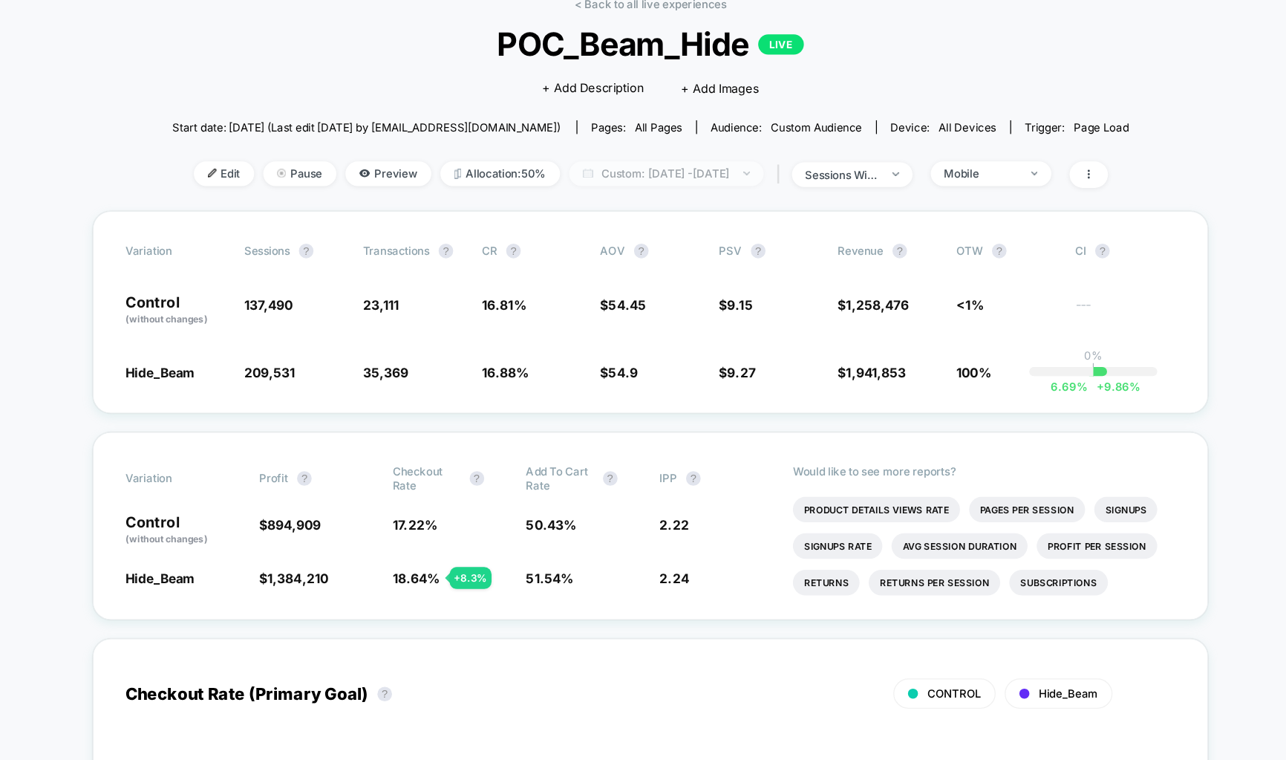
click at [670, 212] on span "Custom: [DATE] - [DATE]" at bounding box center [656, 221] width 158 height 20
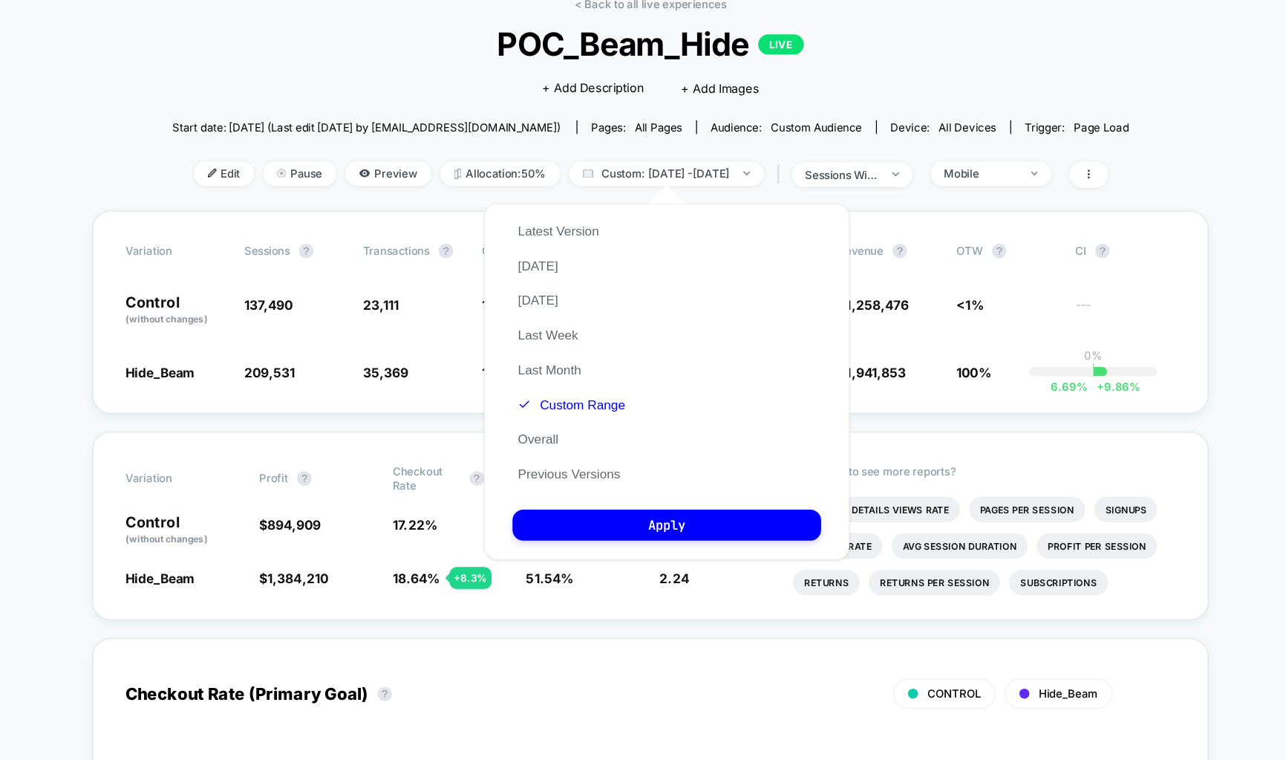
click at [570, 400] on div "Latest Version [DATE] [DATE] Last Week Last Month Custom Range Overall Previous…" at bounding box center [579, 366] width 96 height 226
click at [570, 408] on button "Custom Range" at bounding box center [579, 408] width 96 height 13
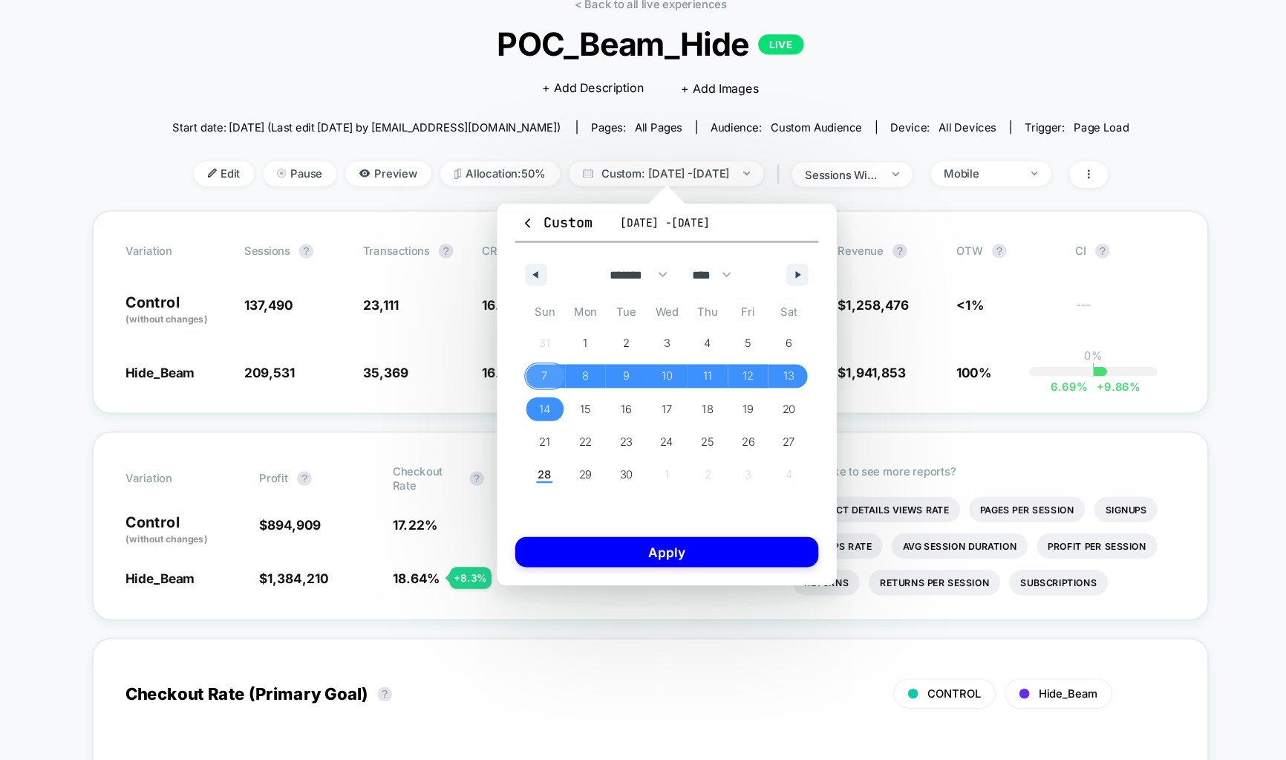
click at [559, 383] on span "7" at bounding box center [557, 385] width 5 height 27
click at [758, 382] on span "13" at bounding box center [755, 385] width 9 height 27
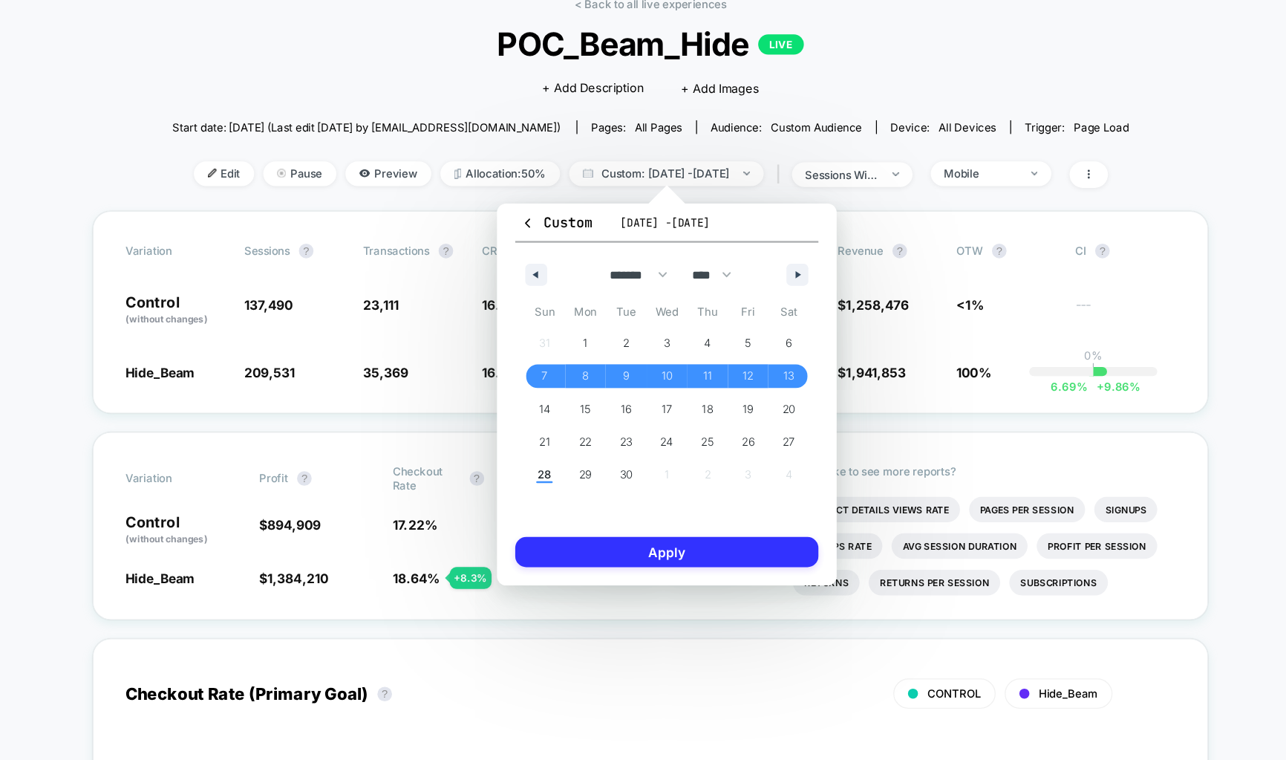
click at [708, 530] on button "Apply" at bounding box center [656, 528] width 247 height 25
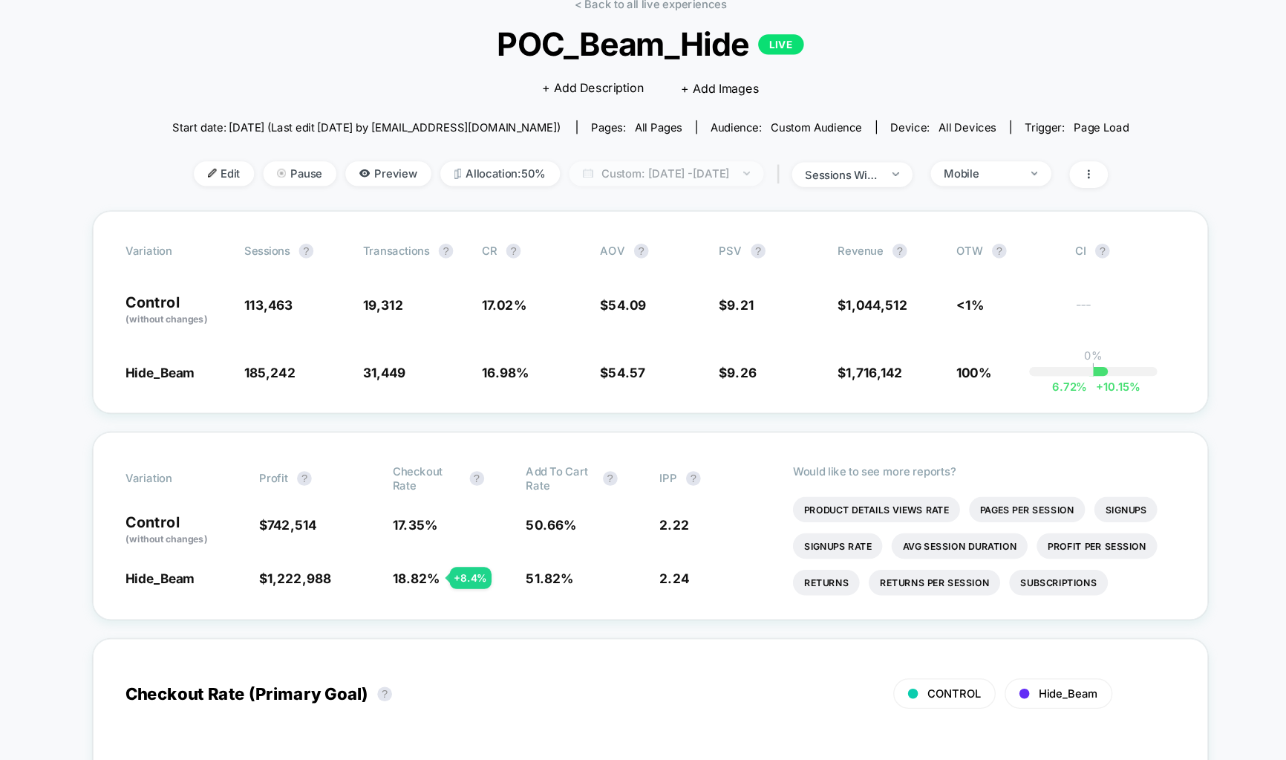
click at [633, 217] on span "Custom: [DATE] - [DATE]" at bounding box center [656, 221] width 158 height 20
select select "*"
select select "****"
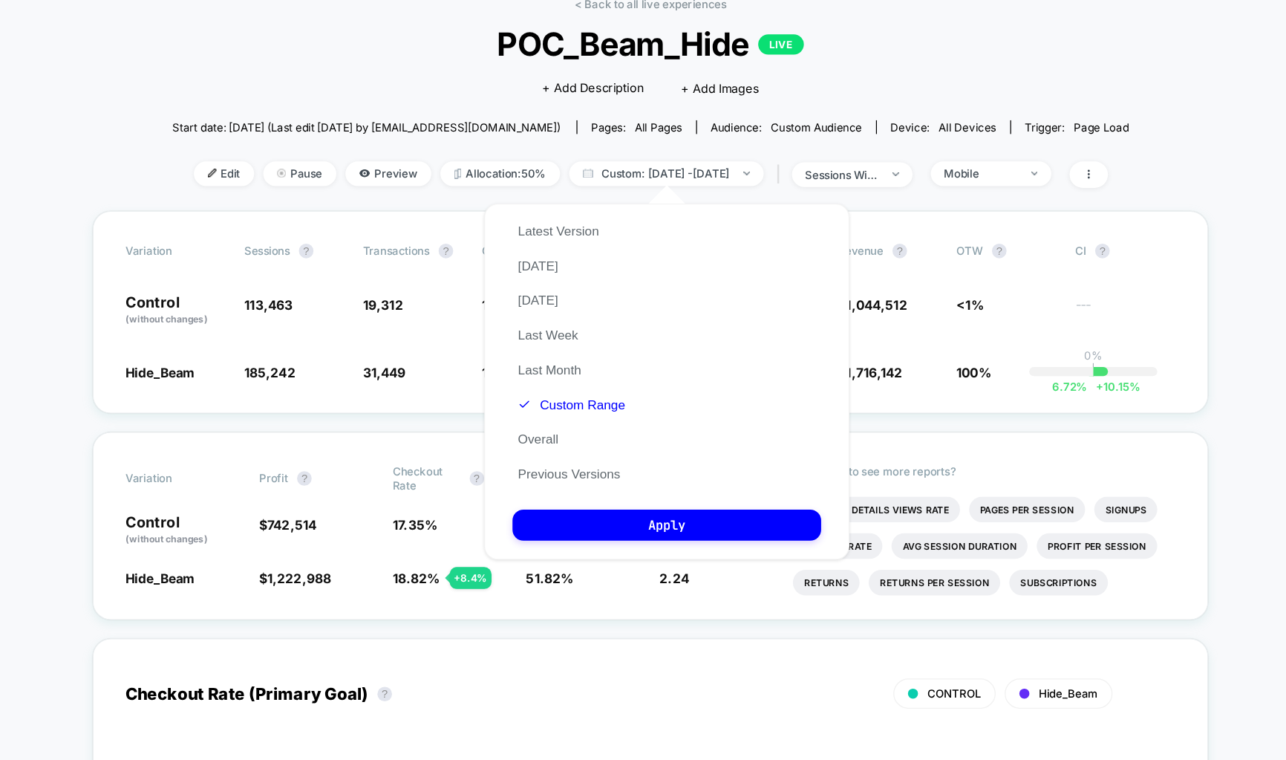
click at [570, 400] on div "Latest Version [DATE] [DATE] Last Week Last Month Custom Range Overall Previous…" at bounding box center [579, 366] width 96 height 226
click at [572, 410] on button "Custom Range" at bounding box center [579, 408] width 96 height 13
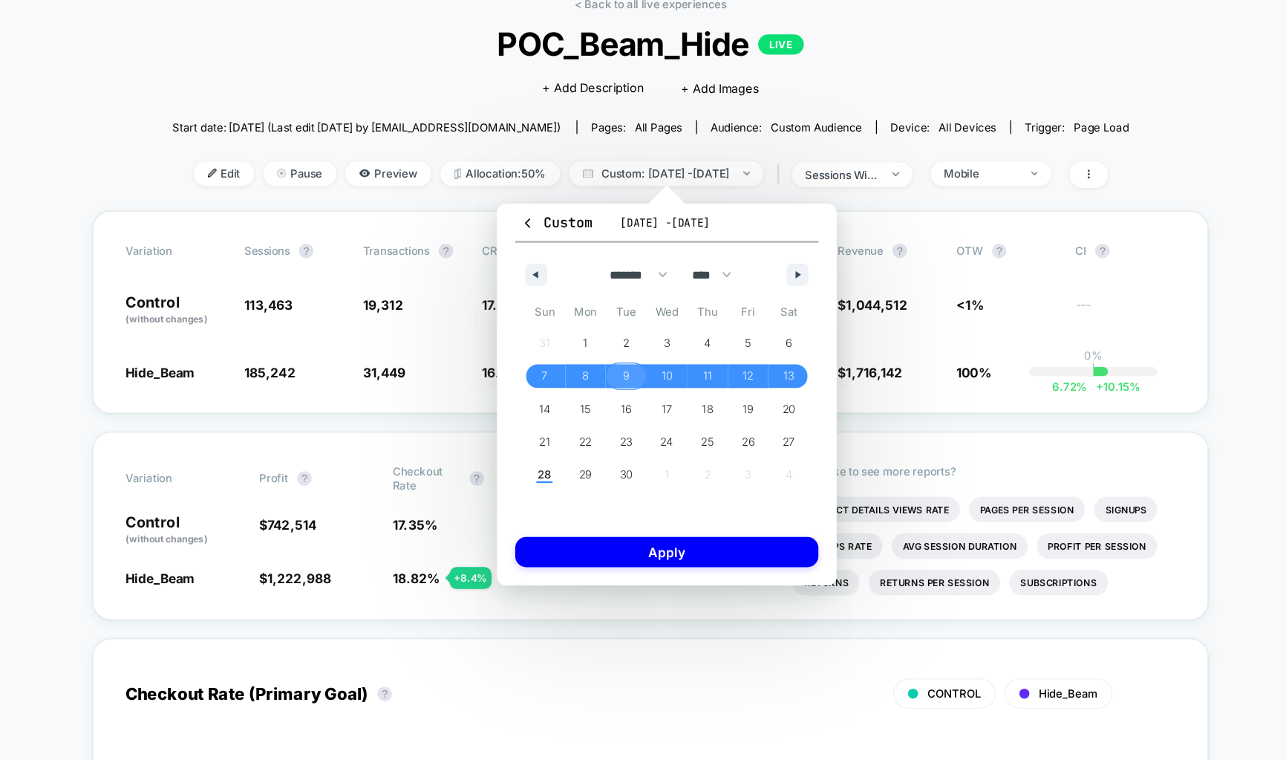
click at [621, 381] on span "9" at bounding box center [623, 385] width 5 height 27
click at [585, 414] on span "15" at bounding box center [590, 411] width 33 height 19
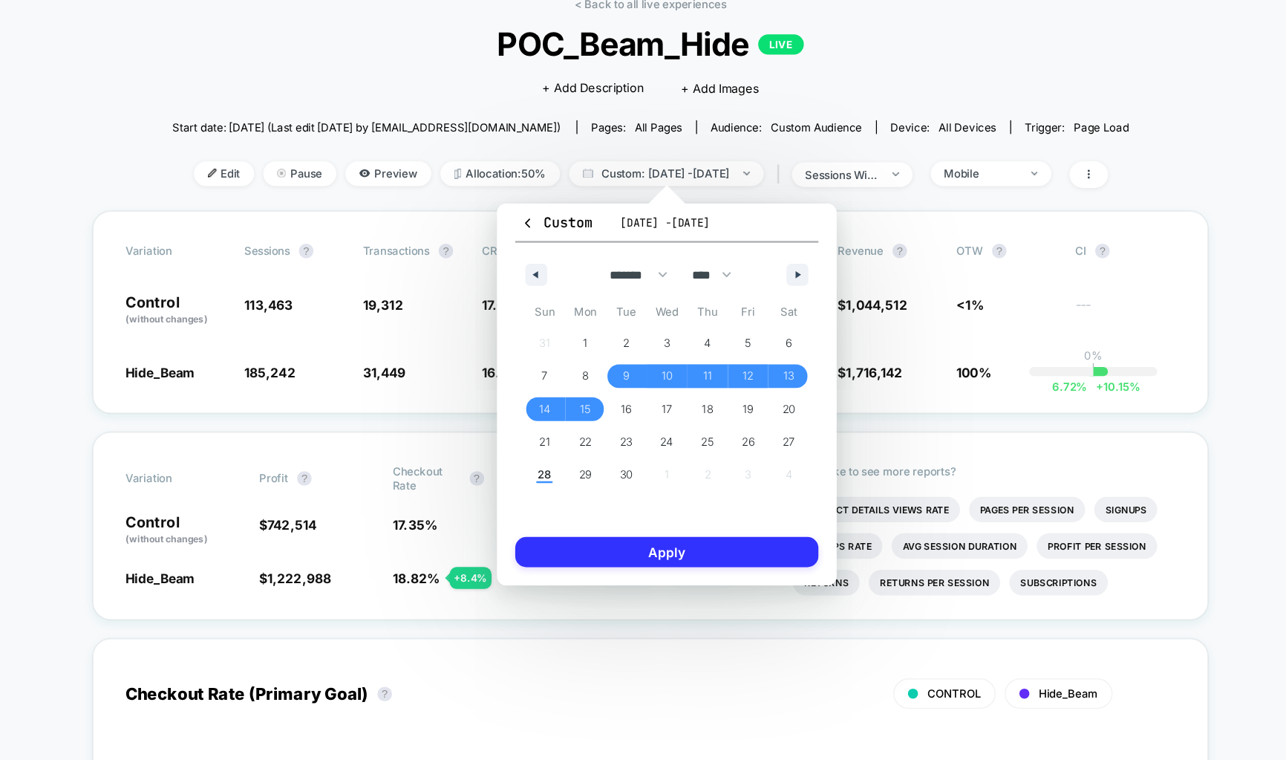
click at [607, 523] on button "Apply" at bounding box center [656, 528] width 247 height 25
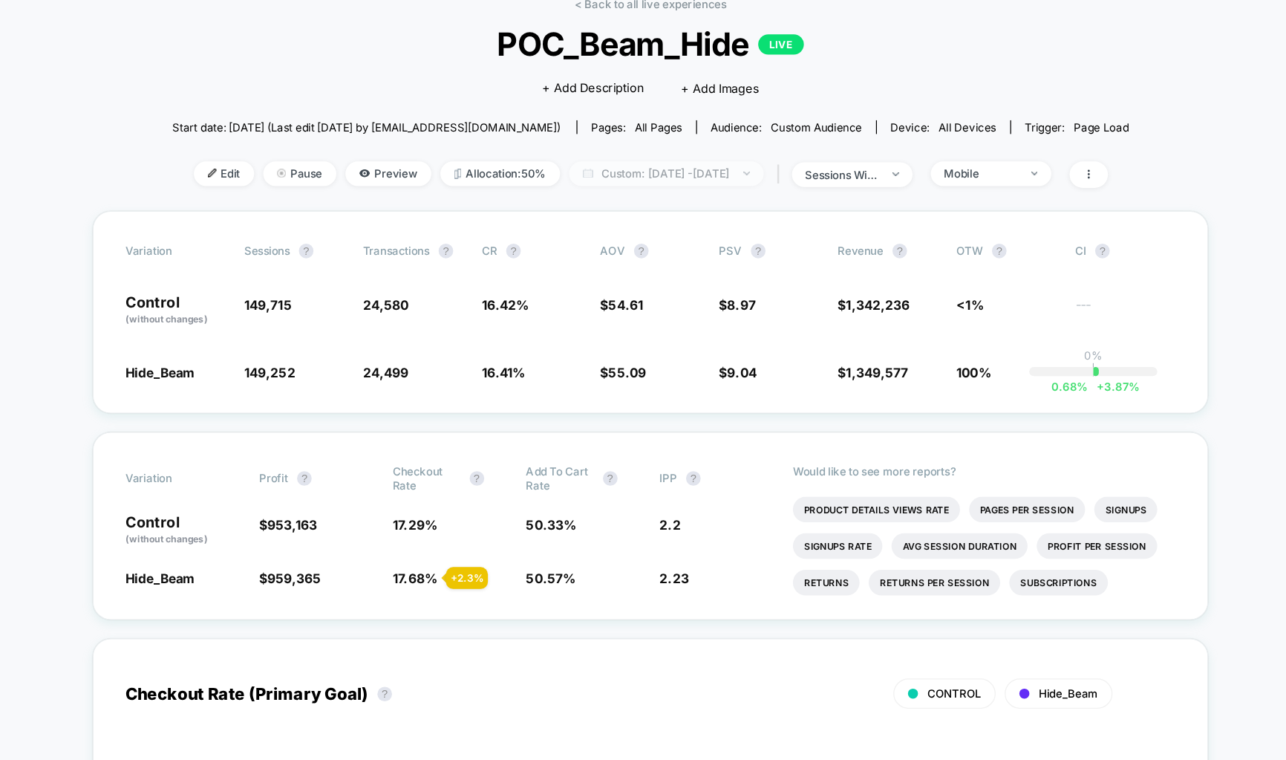
click at [658, 217] on span "Custom: [DATE] - [DATE]" at bounding box center [656, 221] width 158 height 20
select select "*"
select select "****"
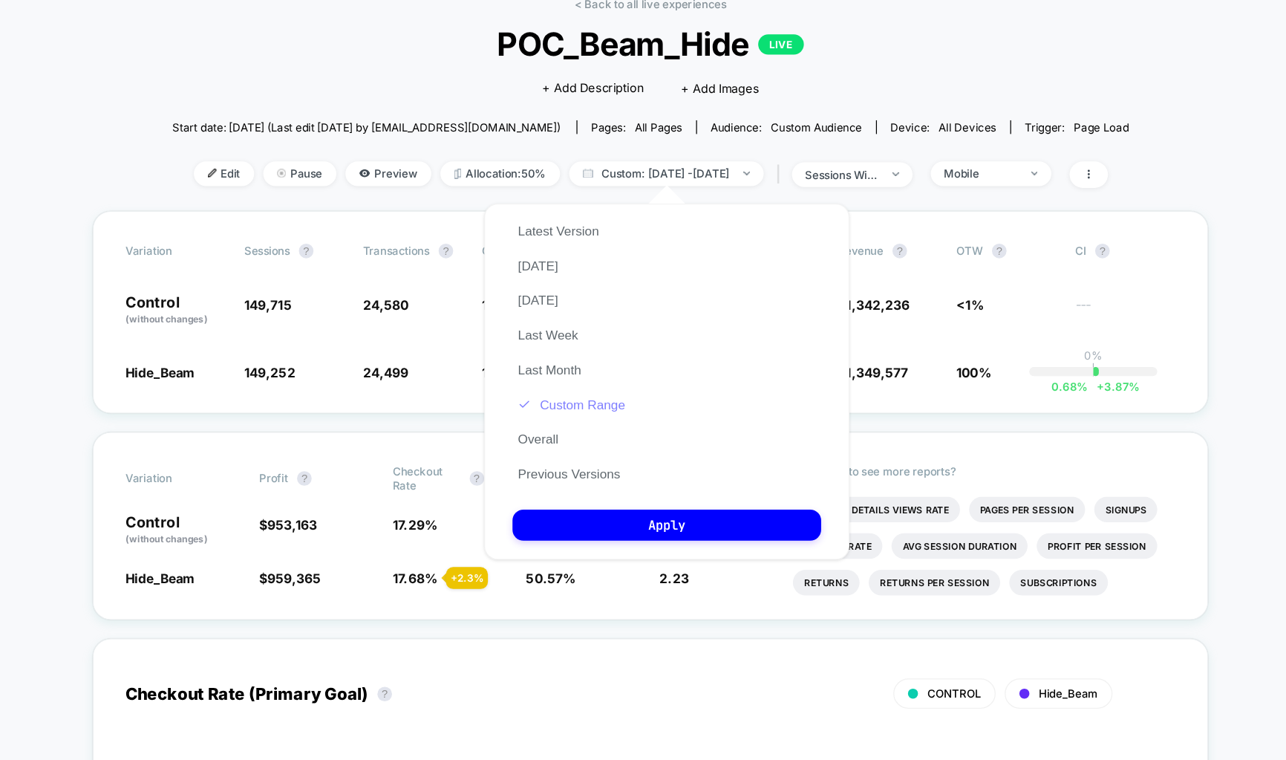
click at [564, 408] on button "Custom Range" at bounding box center [579, 408] width 96 height 13
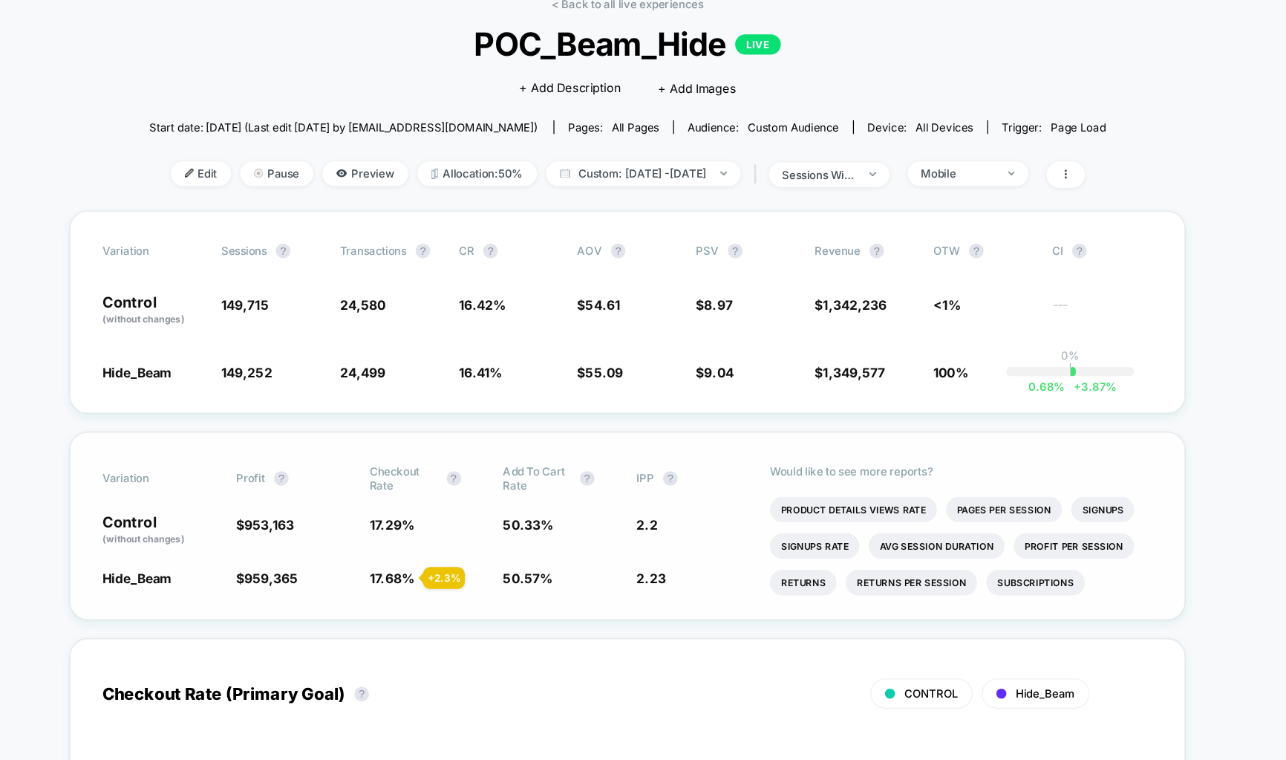
click at [686, 490] on div "Variation Profit ? Checkout Rate ? Add To Cart Rate ? IPP ? Control (without ch…" at bounding box center [642, 507] width 907 height 153
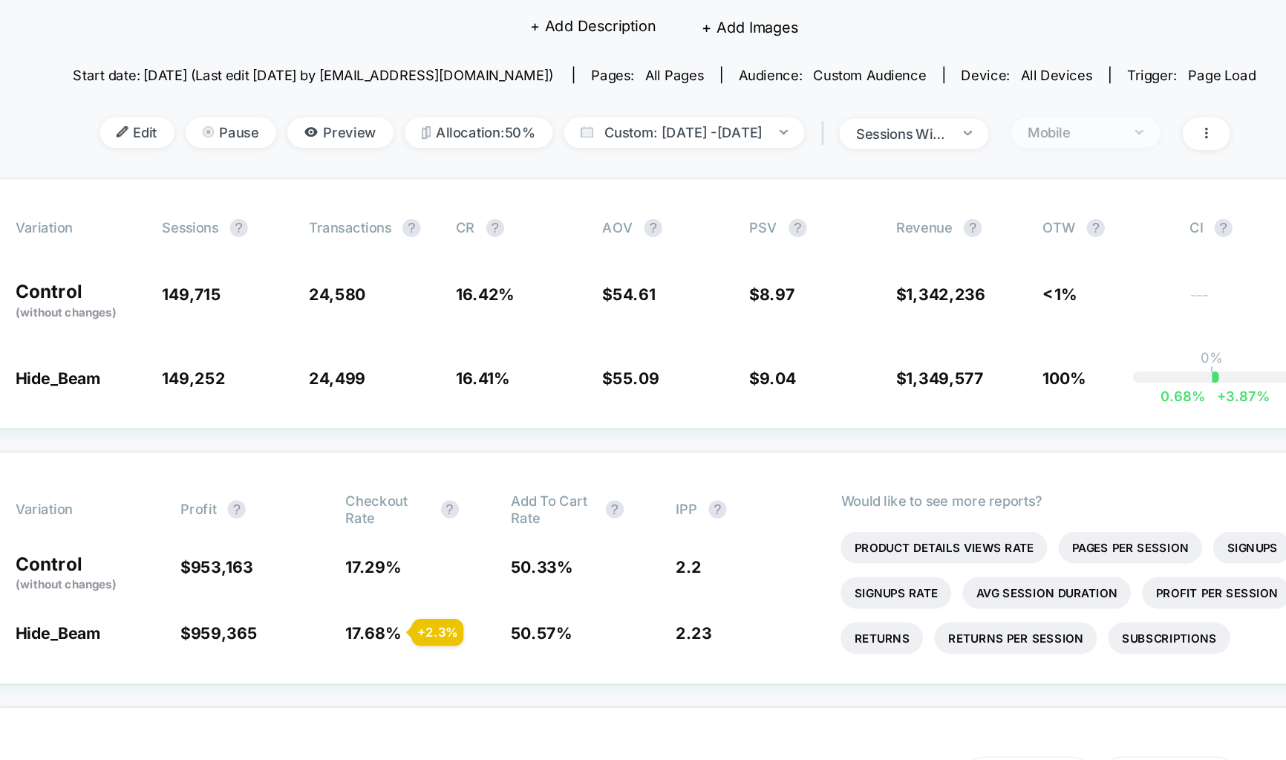
click at [936, 215] on div "Mobile" at bounding box center [911, 220] width 59 height 11
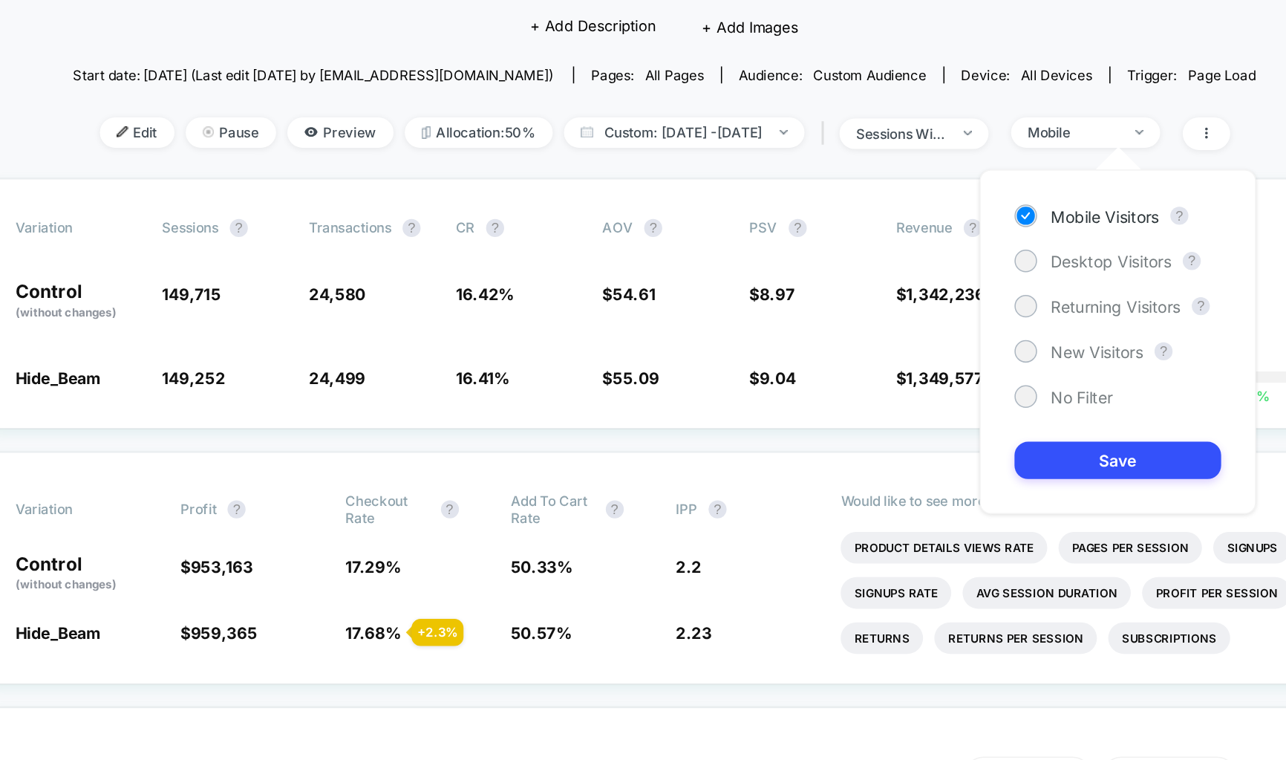
click at [907, 293] on div "Mobile Visitors ? Desktop Visitors ? Returning Visitors ? New Visitors ? No Fil…" at bounding box center [941, 358] width 182 height 226
click at [907, 302] on span "Desktop Visitors" at bounding box center [936, 305] width 79 height 13
click at [918, 441] on button "Save" at bounding box center [941, 436] width 136 height 25
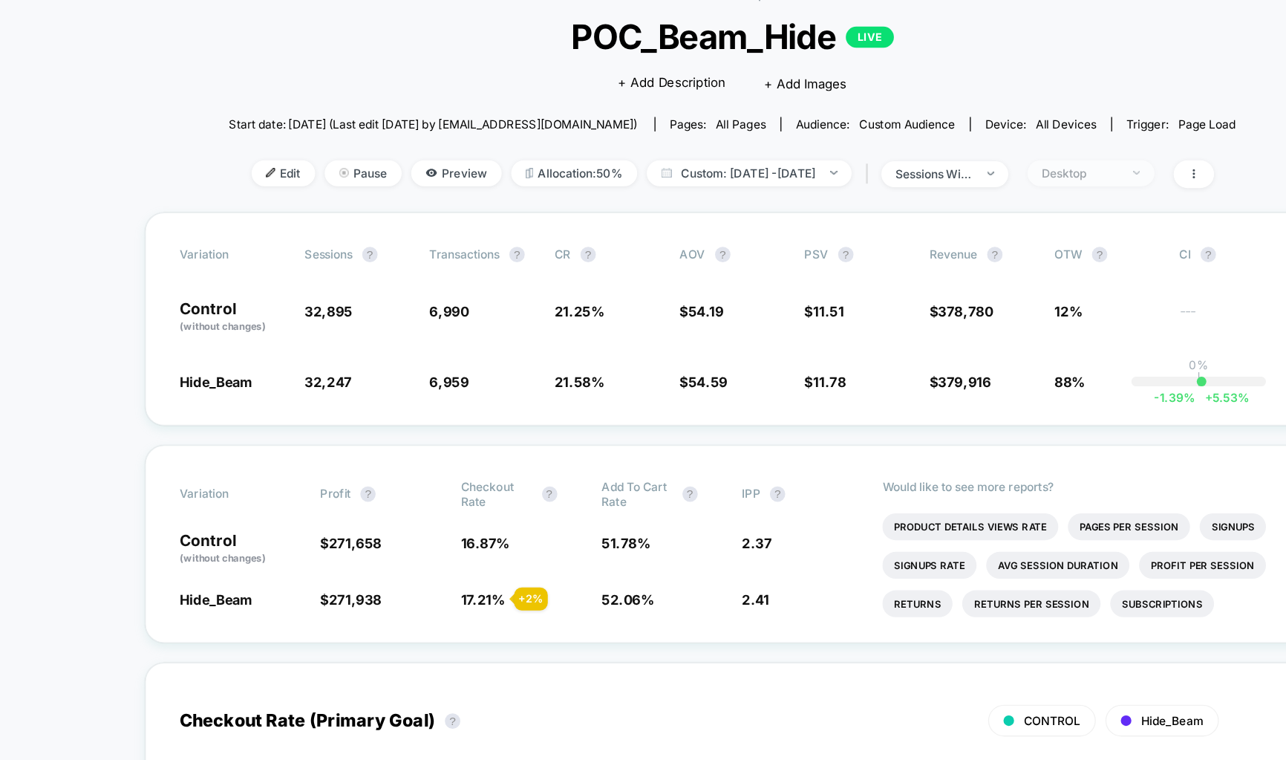
drag, startPoint x: 927, startPoint y: 218, endPoint x: 921, endPoint y: 228, distance: 12.0
click at [927, 218] on div "Desktop" at bounding box center [911, 220] width 59 height 11
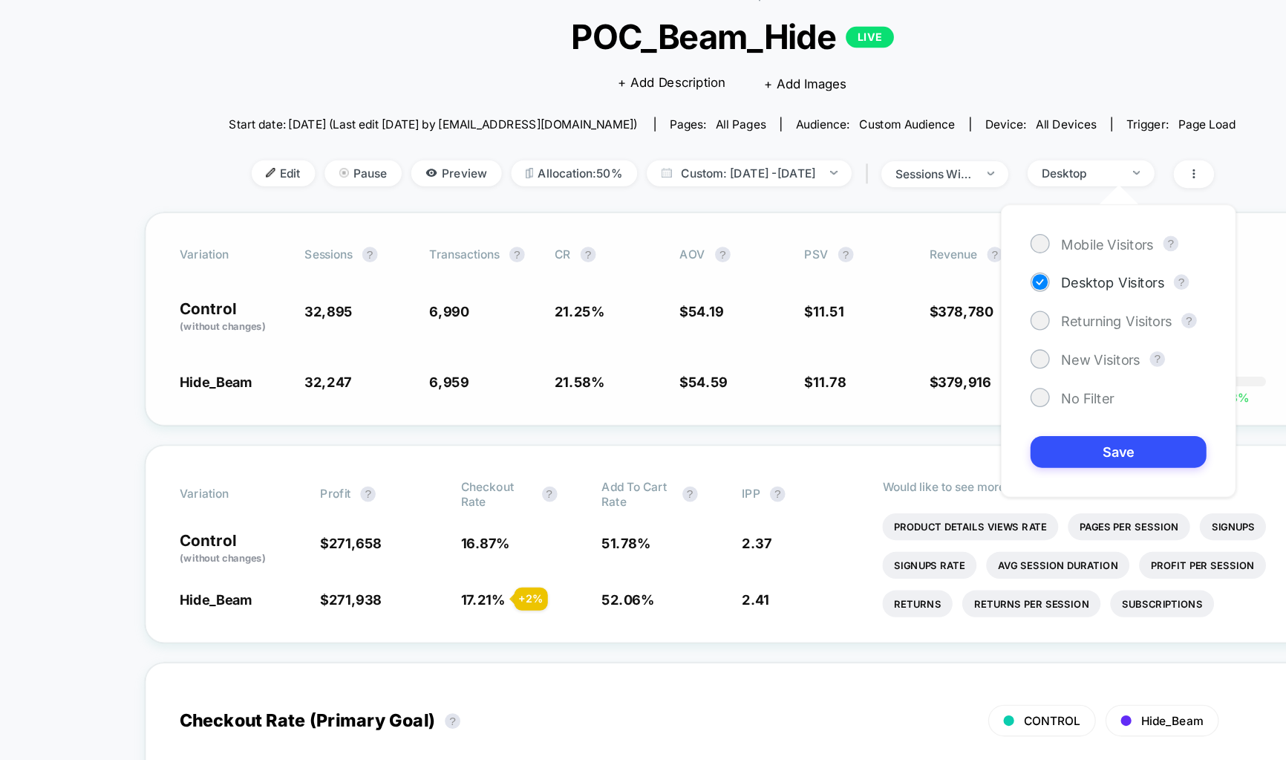
click at [781, 332] on div "Control (without changes) 32,895 6,990 21.25 % $ 54.19 $ 11.51 $ 378,780 12% ---" at bounding box center [643, 331] width 854 height 25
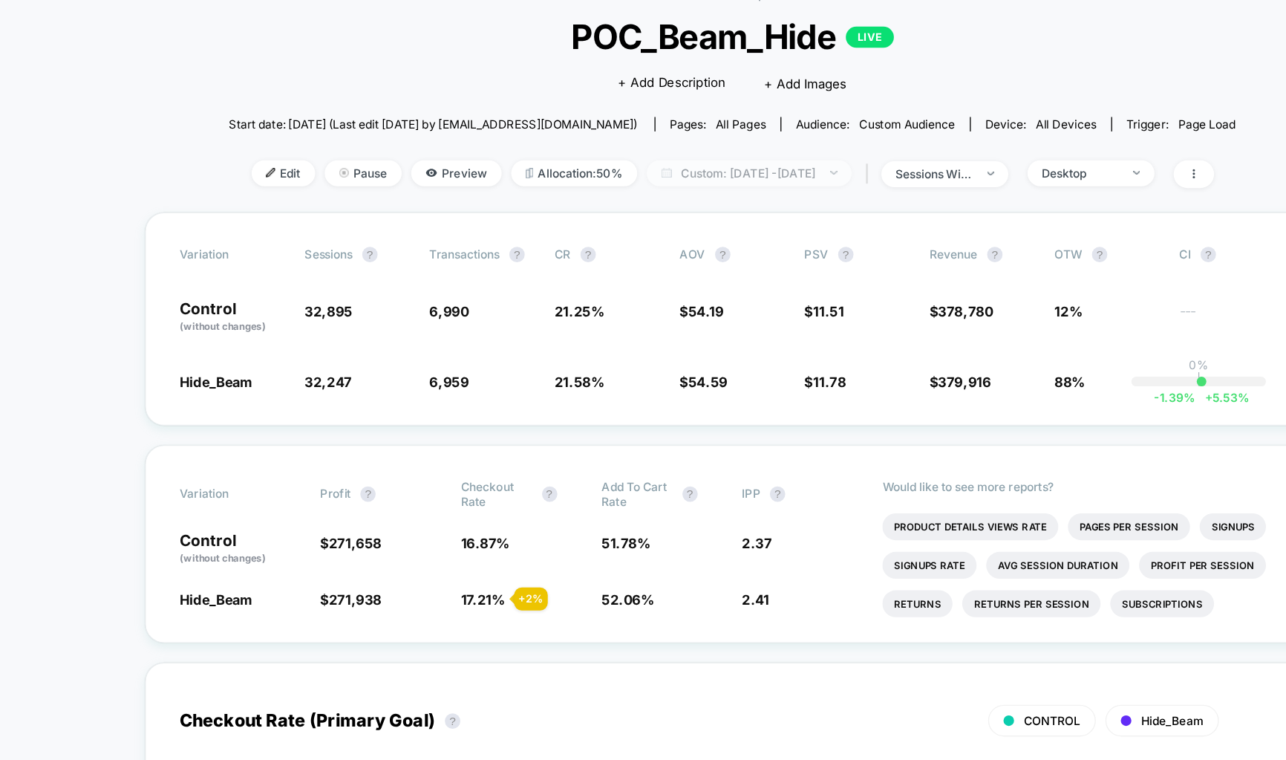
click at [666, 223] on span "Custom: [DATE] - [DATE]" at bounding box center [656, 221] width 158 height 20
select select "*"
select select "****"
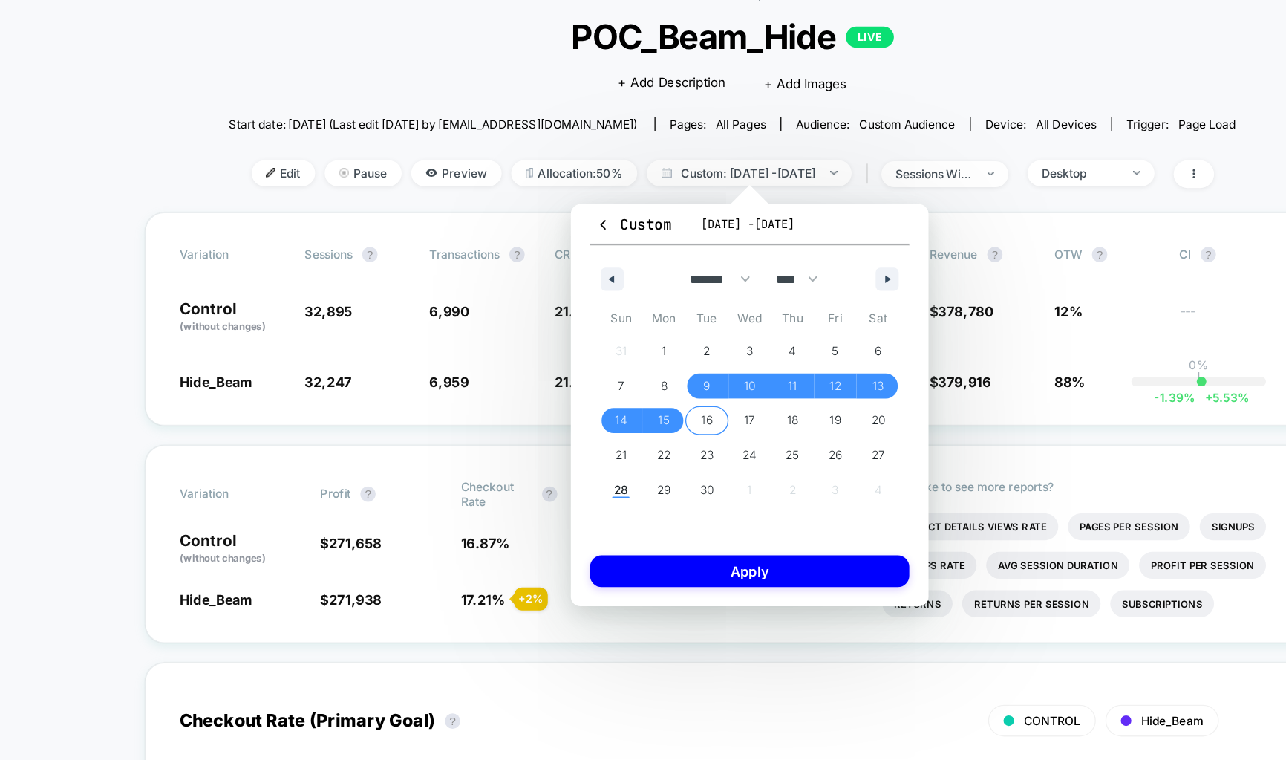
click at [633, 406] on span "16" at bounding box center [623, 411] width 33 height 19
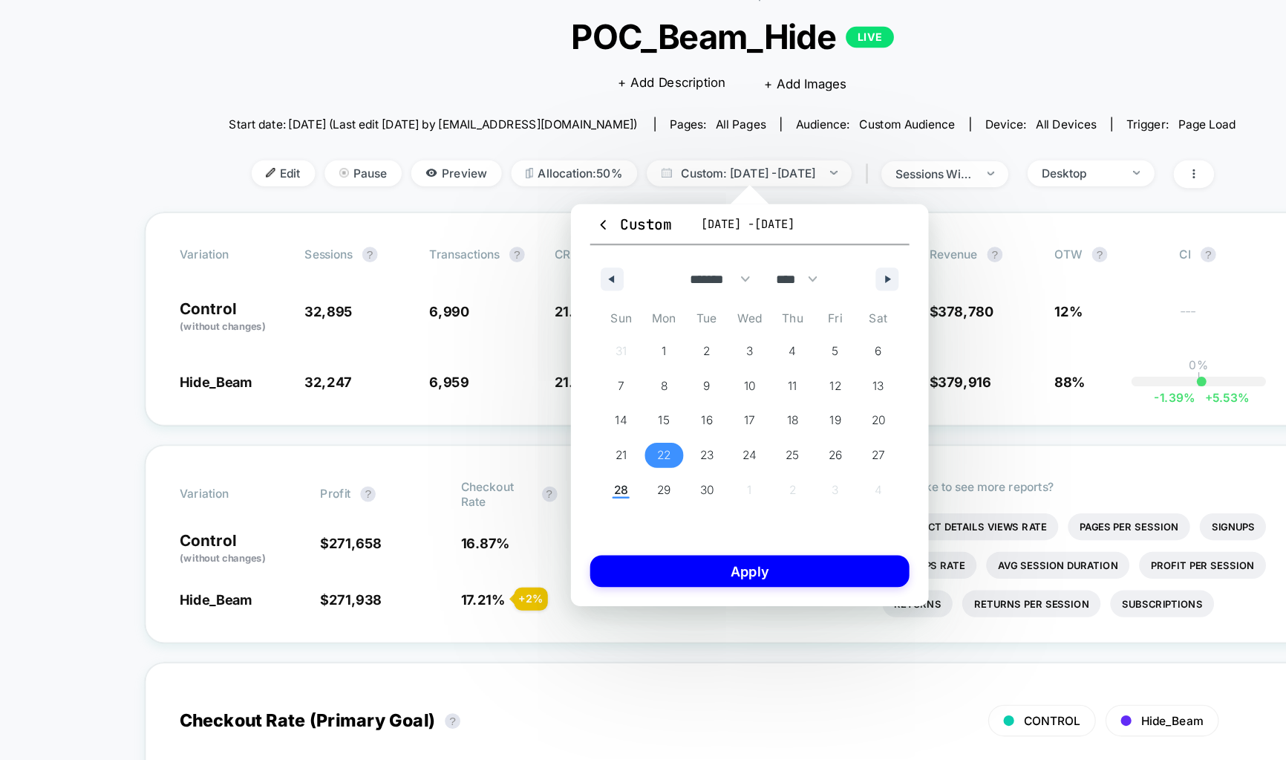
click at [590, 426] on span "22" at bounding box center [590, 438] width 10 height 27
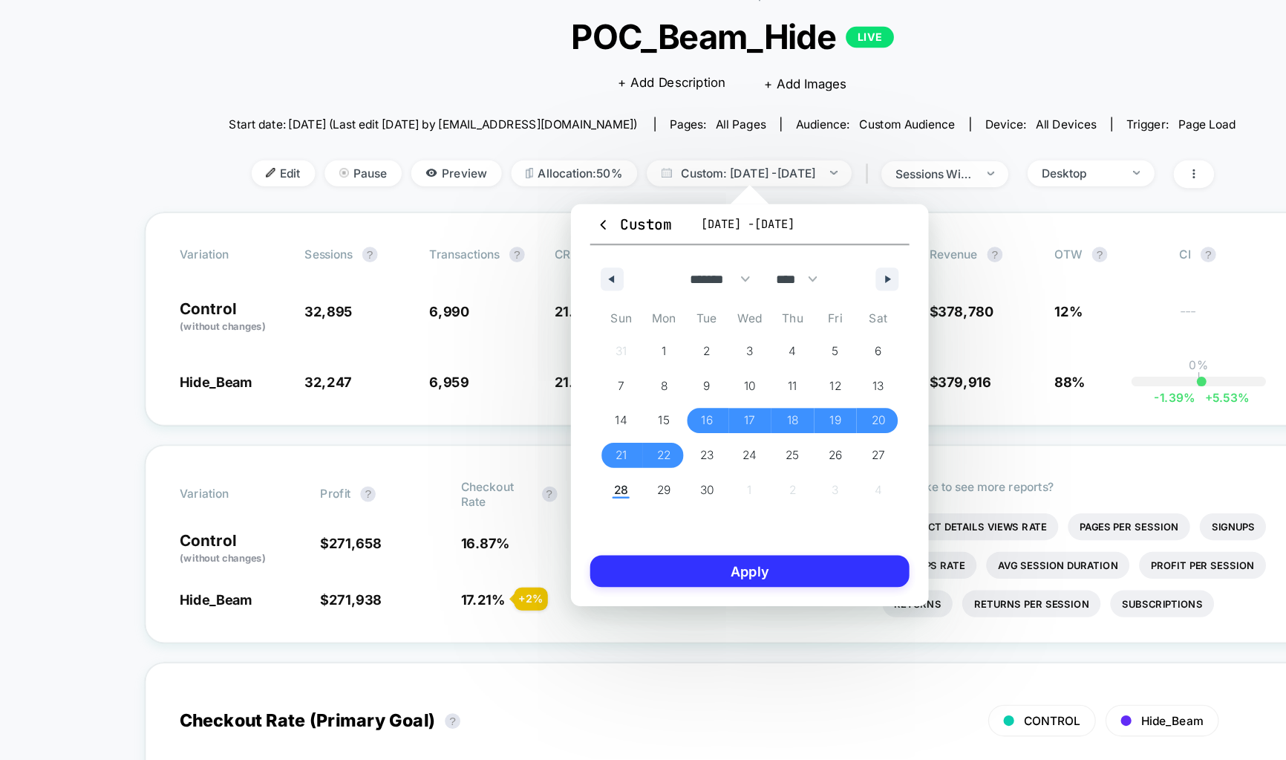
click at [622, 530] on button "Apply" at bounding box center [656, 528] width 247 height 25
